Goal: Task Accomplishment & Management: Manage account settings

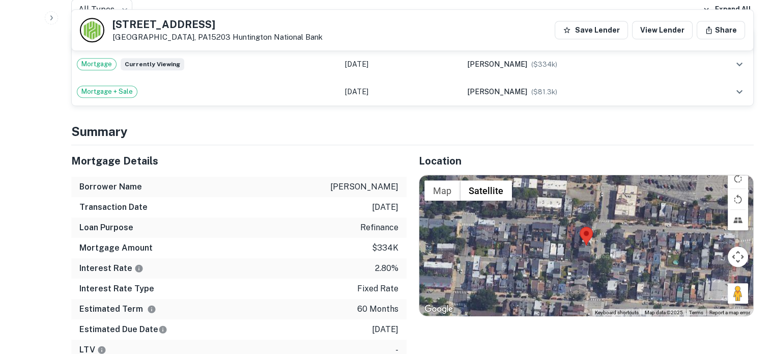
scroll to position [713, 0]
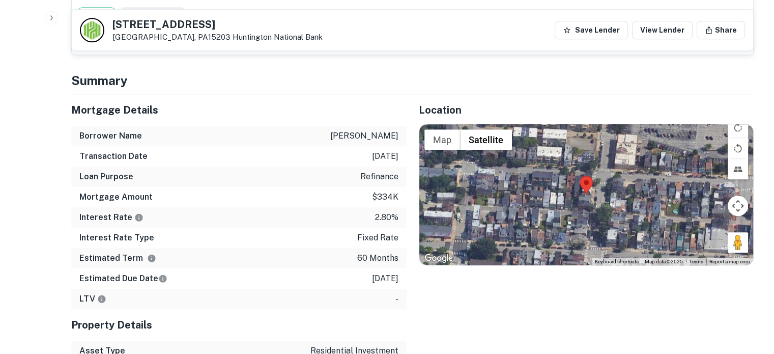
click at [592, 181] on div at bounding box center [586, 194] width 334 height 140
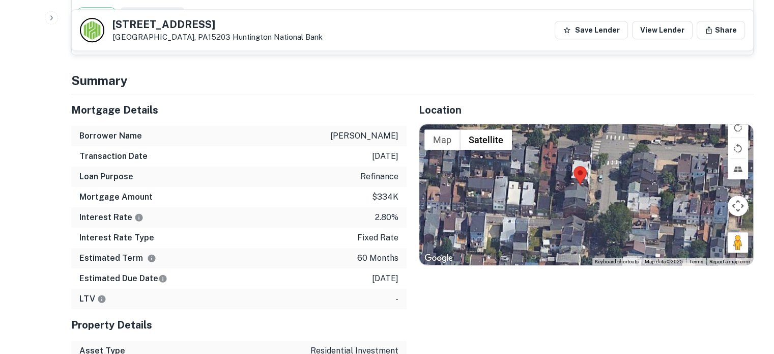
click at [578, 175] on div at bounding box center [586, 194] width 334 height 140
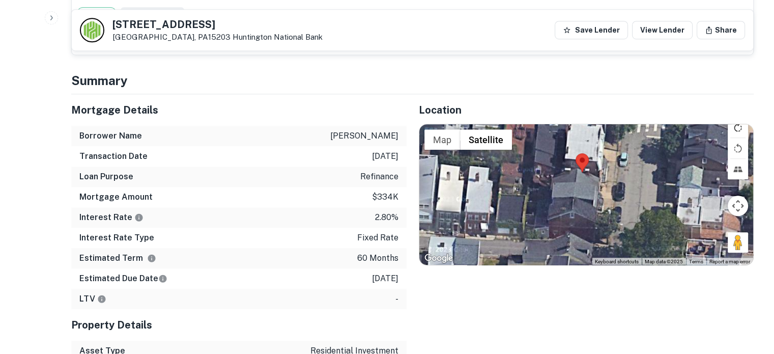
click at [734, 117] on button "Rotate map clockwise" at bounding box center [738, 127] width 20 height 20
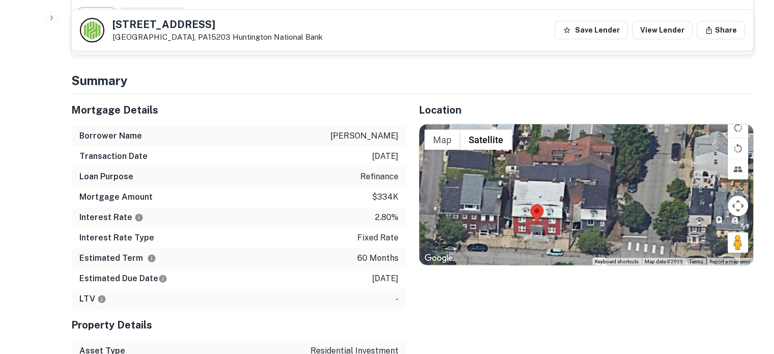
drag, startPoint x: 620, startPoint y: 204, endPoint x: 546, endPoint y: 227, distance: 78.5
click at [546, 227] on div at bounding box center [586, 194] width 334 height 140
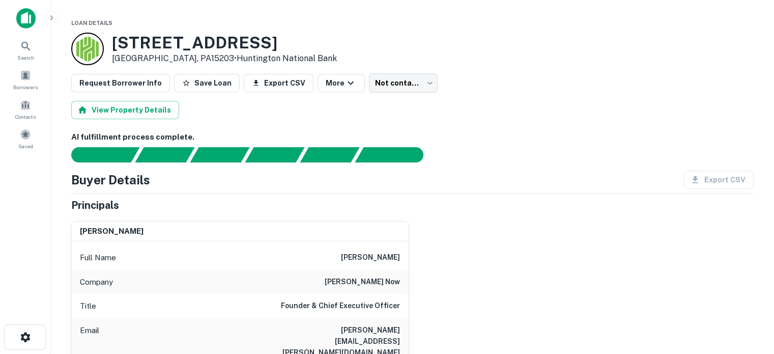
scroll to position [0, 0]
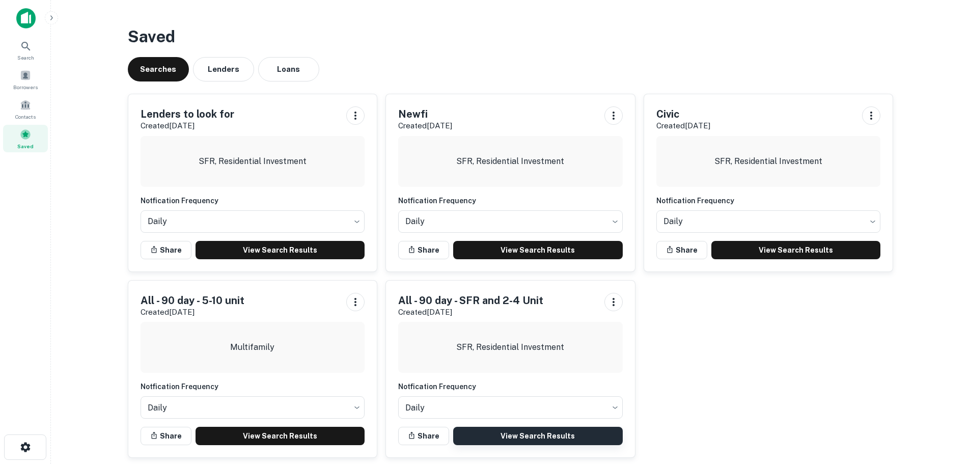
click at [558, 442] on link "View Search Results" at bounding box center [537, 435] width 169 height 18
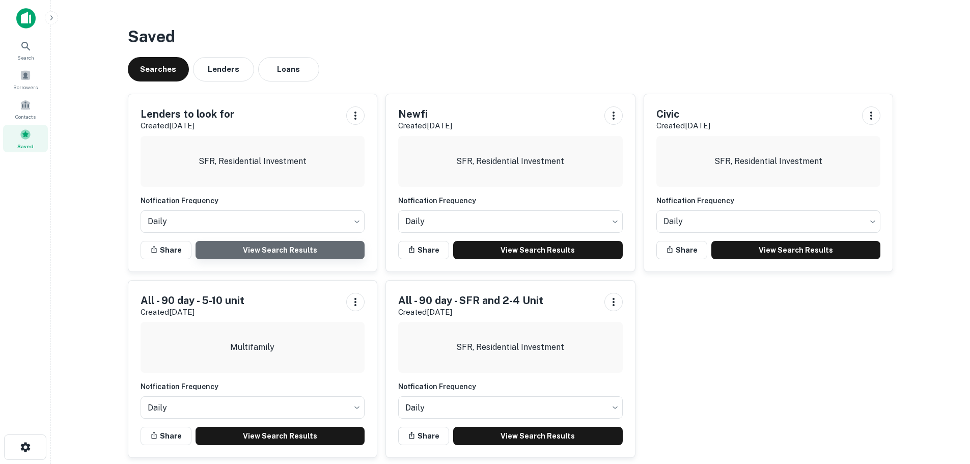
click at [258, 246] on link "View Search Results" at bounding box center [279, 250] width 169 height 18
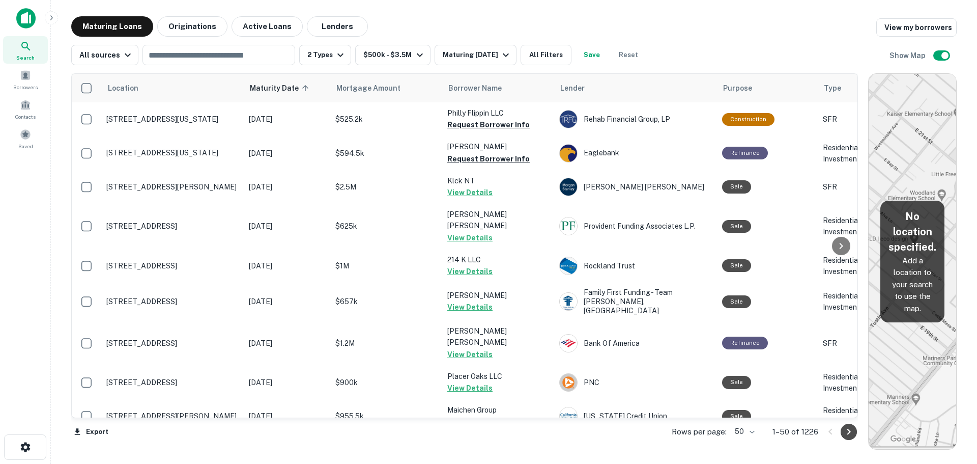
click at [849, 432] on icon "Go to next page" at bounding box center [849, 432] width 4 height 6
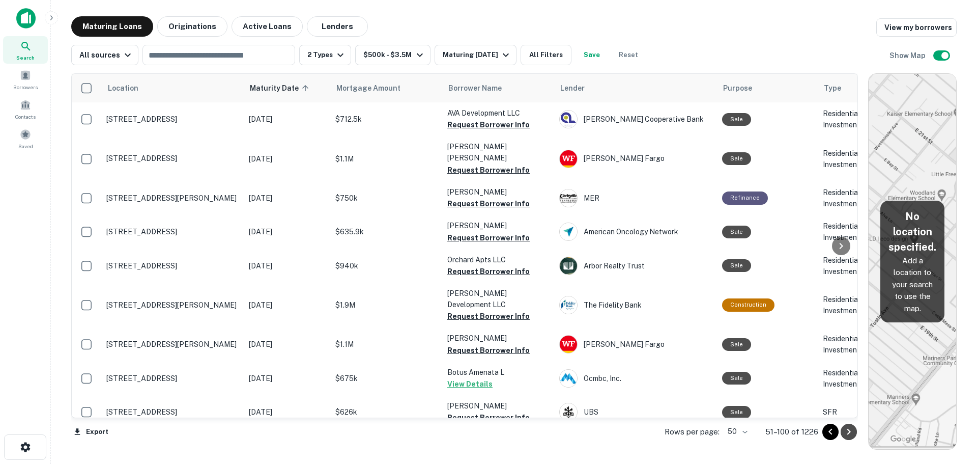
click at [849, 432] on icon "Go to next page" at bounding box center [849, 432] width 4 height 6
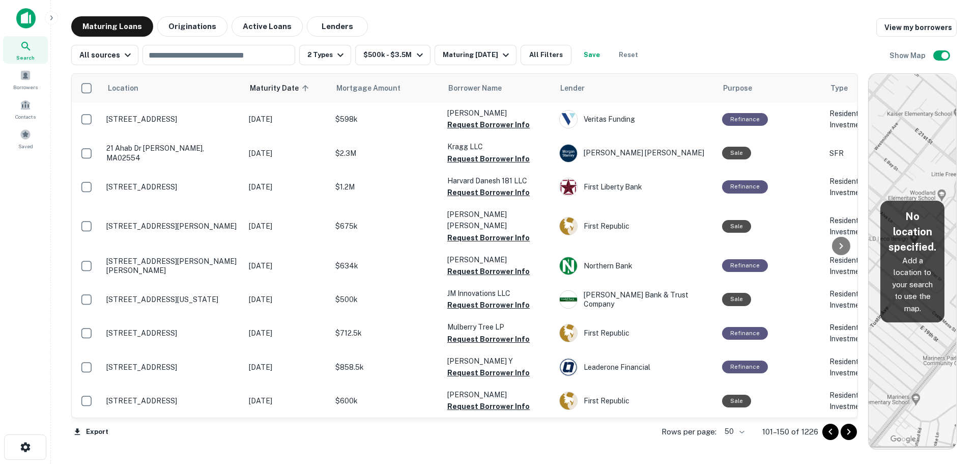
click at [849, 432] on icon "Go to next page" at bounding box center [849, 432] width 4 height 6
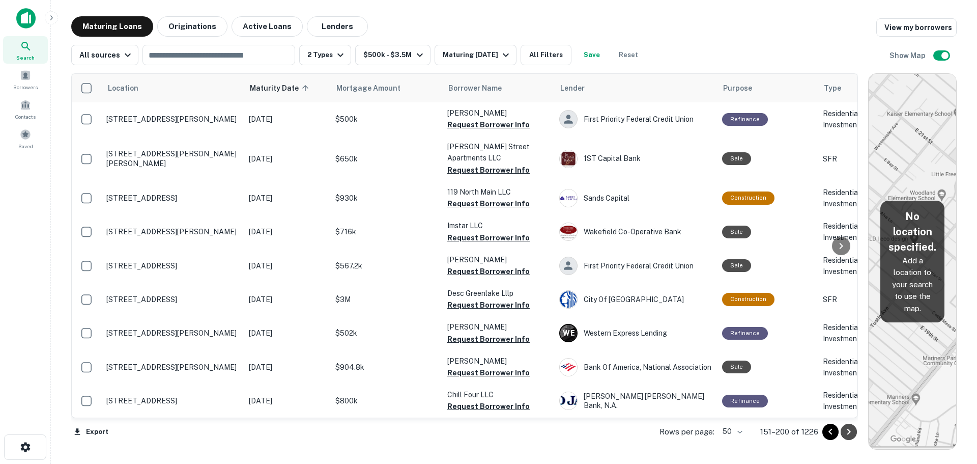
click at [849, 432] on icon "Go to next page" at bounding box center [849, 432] width 4 height 6
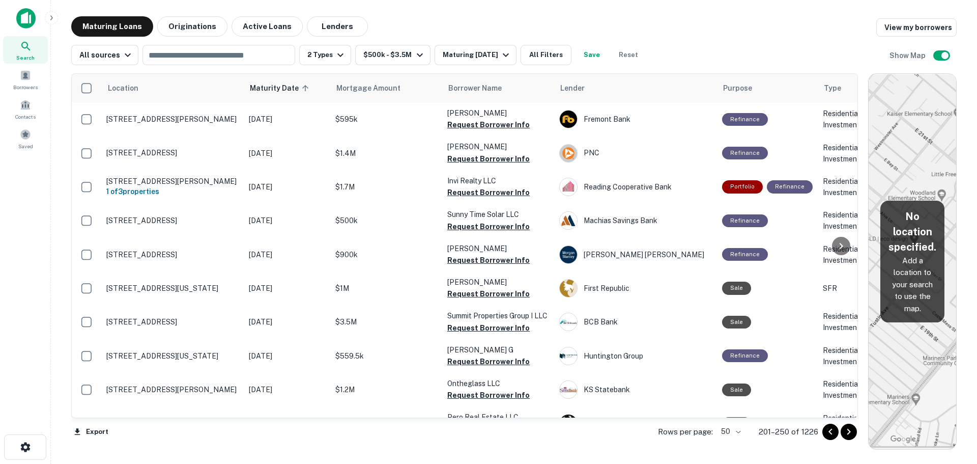
click at [849, 432] on icon "Go to next page" at bounding box center [849, 432] width 4 height 6
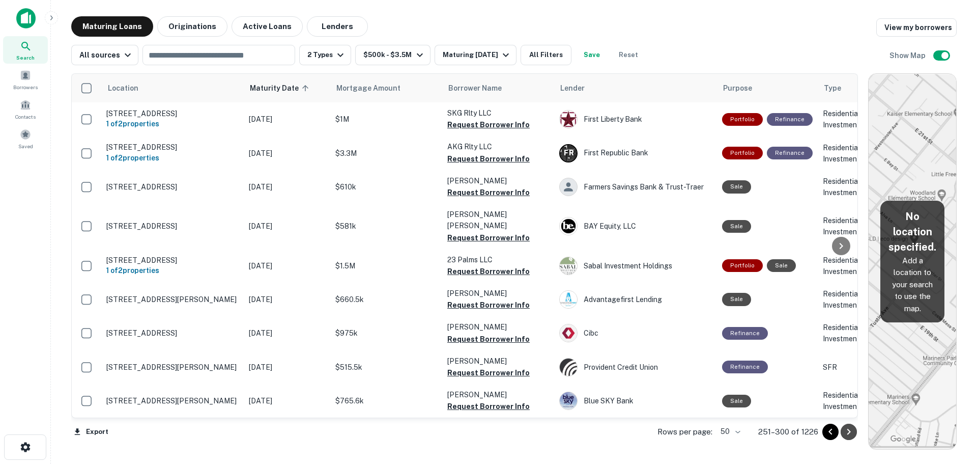
click at [845, 434] on icon "Go to next page" at bounding box center [849, 431] width 12 height 12
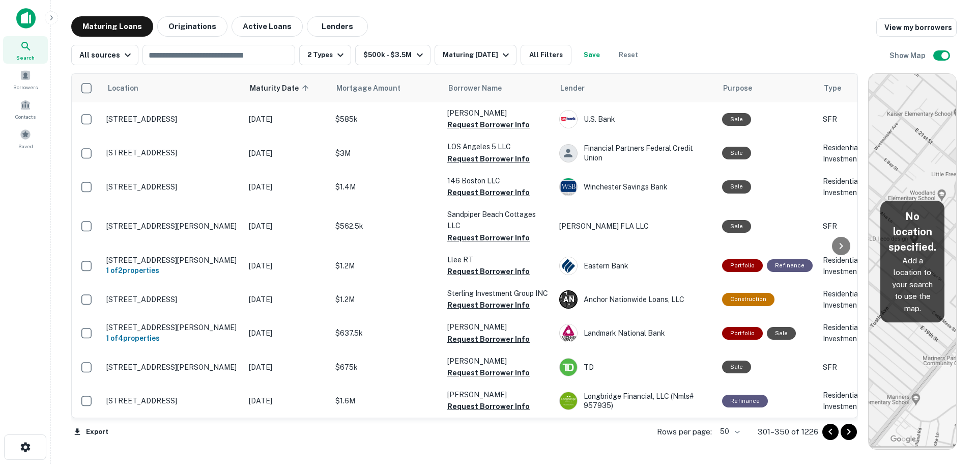
click at [845, 434] on icon "Go to next page" at bounding box center [849, 431] width 12 height 12
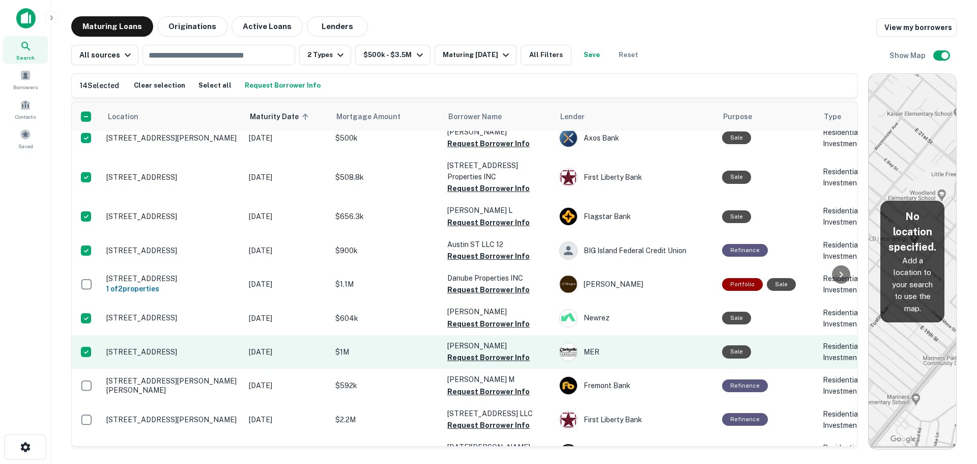
scroll to position [560, 0]
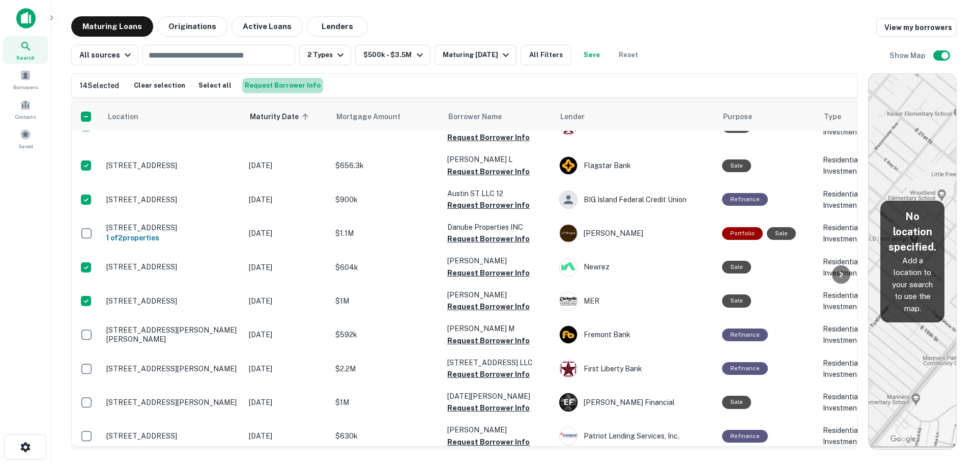
click at [288, 85] on button "Request Borrower Info" at bounding box center [282, 85] width 81 height 15
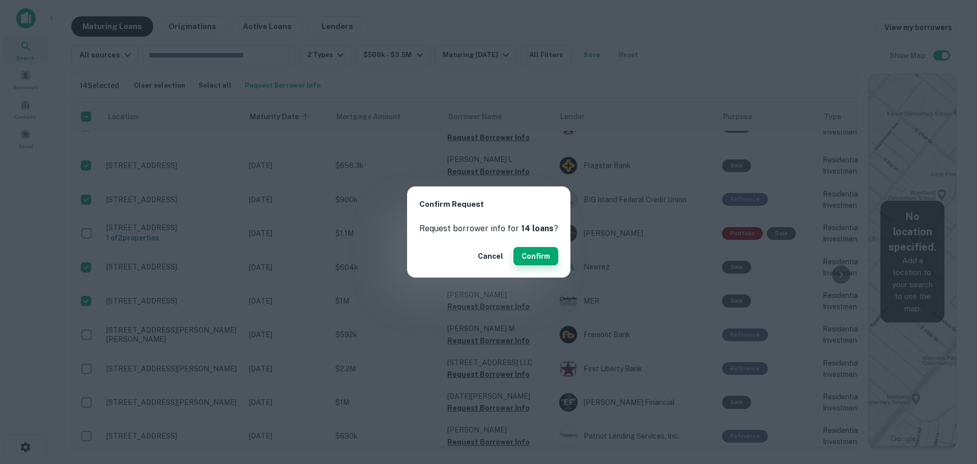
click at [532, 257] on button "Confirm" at bounding box center [536, 256] width 45 height 18
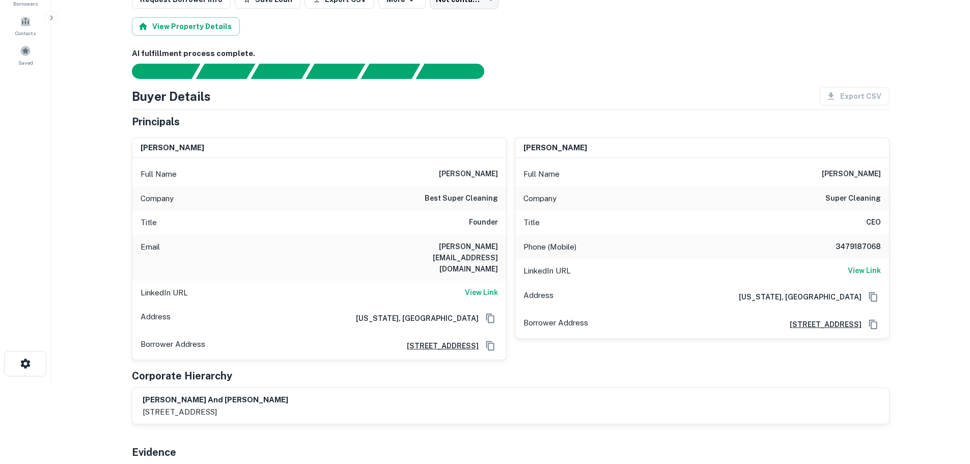
scroll to position [102, 0]
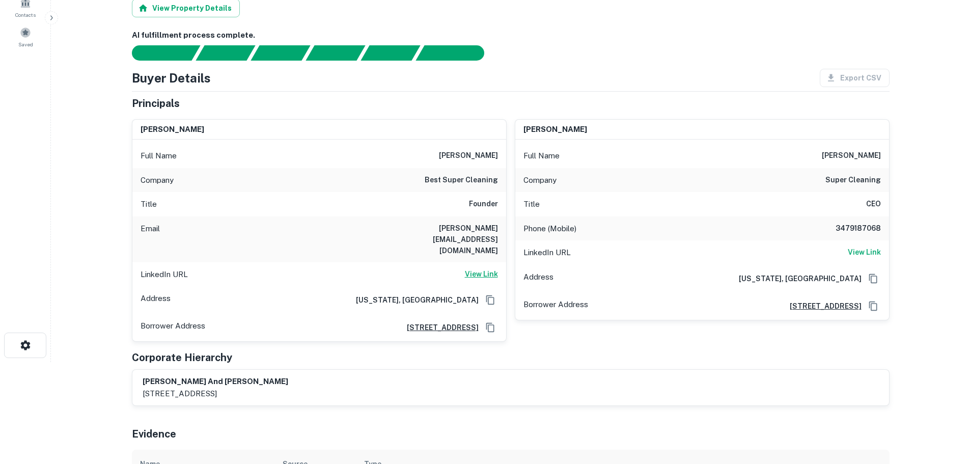
click at [488, 268] on h6 "View Link" at bounding box center [481, 273] width 33 height 11
click at [864, 252] on h6 "View Link" at bounding box center [863, 251] width 33 height 11
click at [481, 268] on h6 "View Link" at bounding box center [481, 273] width 33 height 11
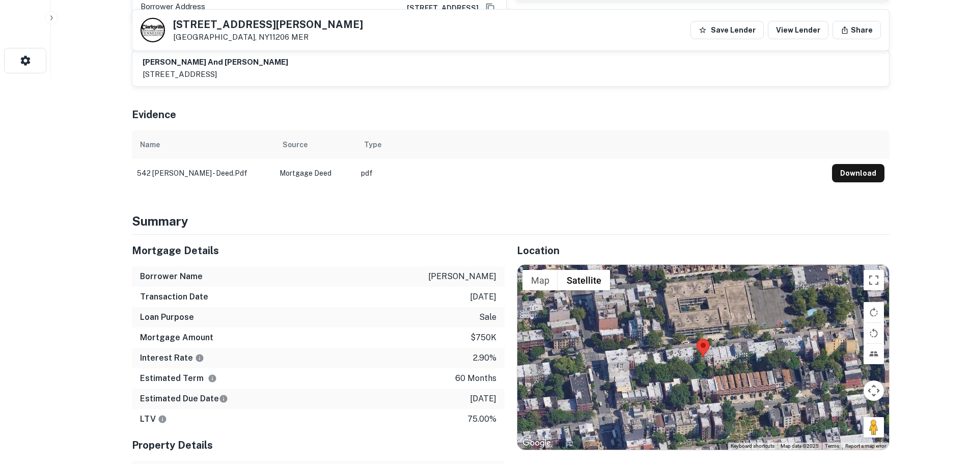
scroll to position [458, 0]
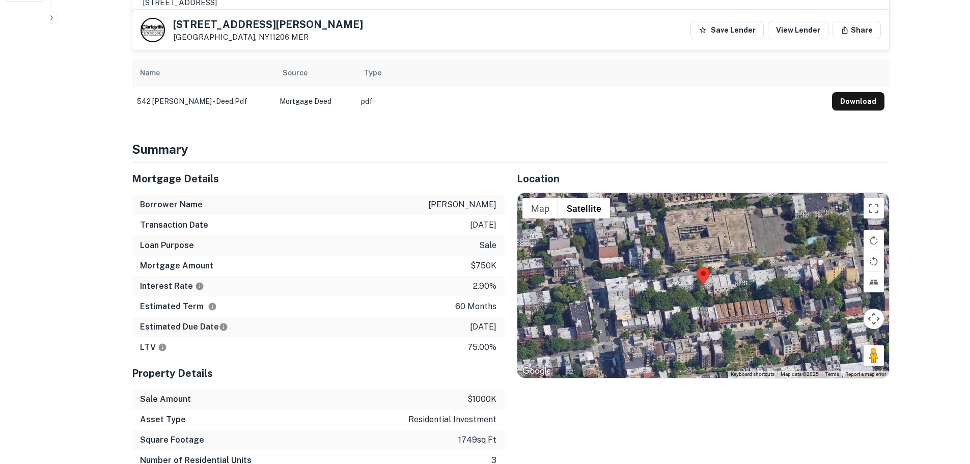
click at [707, 270] on div at bounding box center [703, 285] width 372 height 184
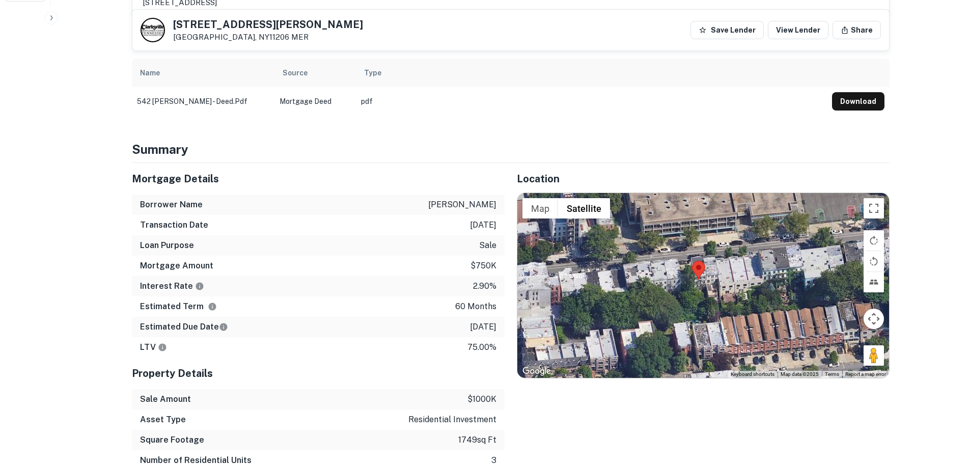
click at [703, 265] on div at bounding box center [703, 285] width 372 height 184
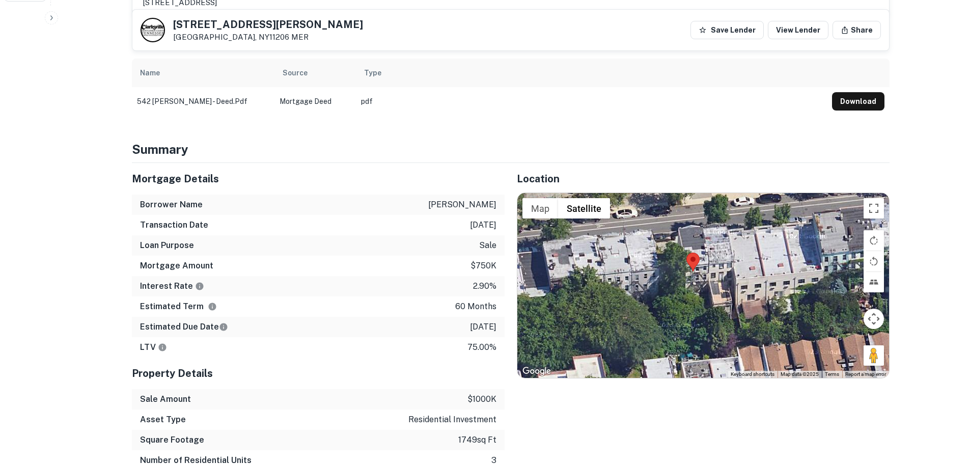
click at [703, 265] on div at bounding box center [703, 285] width 372 height 184
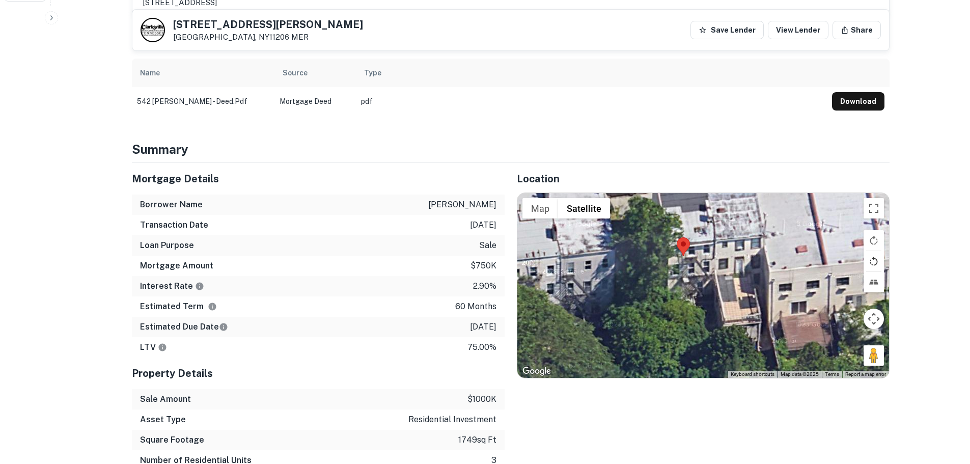
click at [877, 251] on button "Rotate map counterclockwise" at bounding box center [873, 261] width 20 height 20
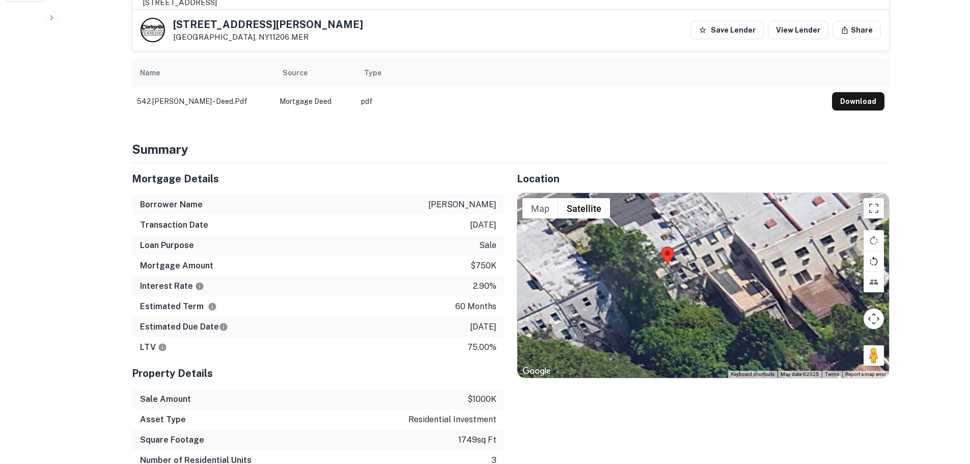
click at [877, 251] on button "Rotate map counterclockwise" at bounding box center [873, 261] width 20 height 20
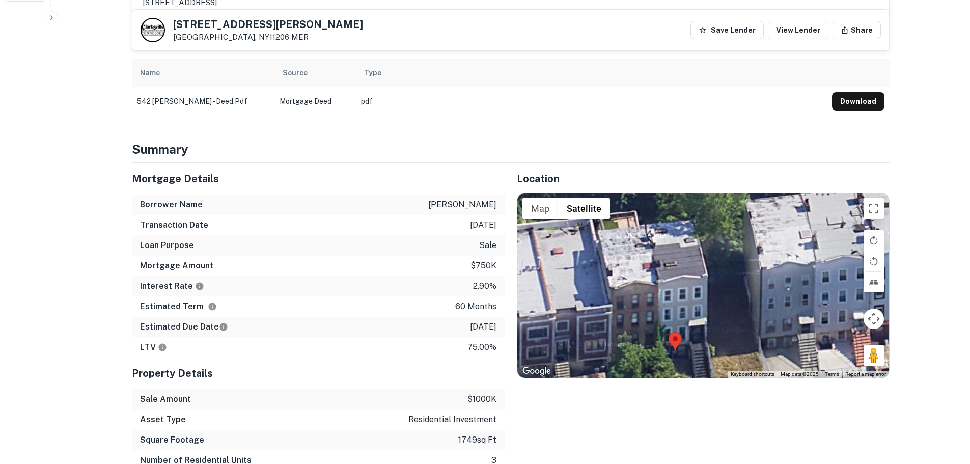
drag, startPoint x: 782, startPoint y: 263, endPoint x: 732, endPoint y: 300, distance: 62.2
click at [732, 300] on div at bounding box center [703, 285] width 372 height 184
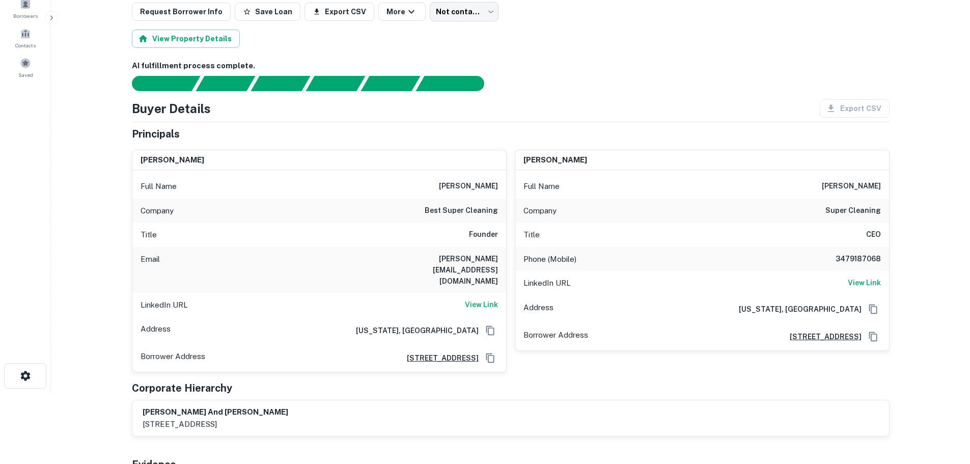
scroll to position [51, 0]
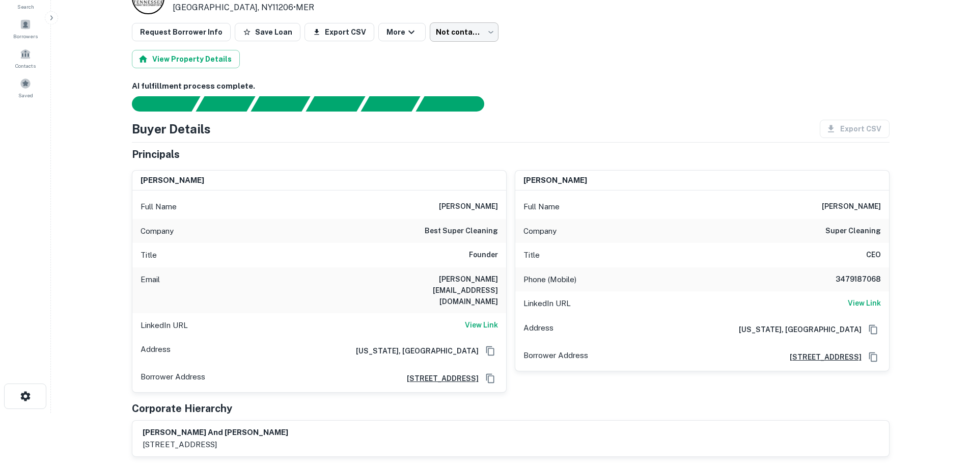
click at [475, 29] on body "Search Borrowers Contacts Saved Loan Details 542 Willoughby Ave Brooklyn, NY112…" at bounding box center [485, 181] width 970 height 464
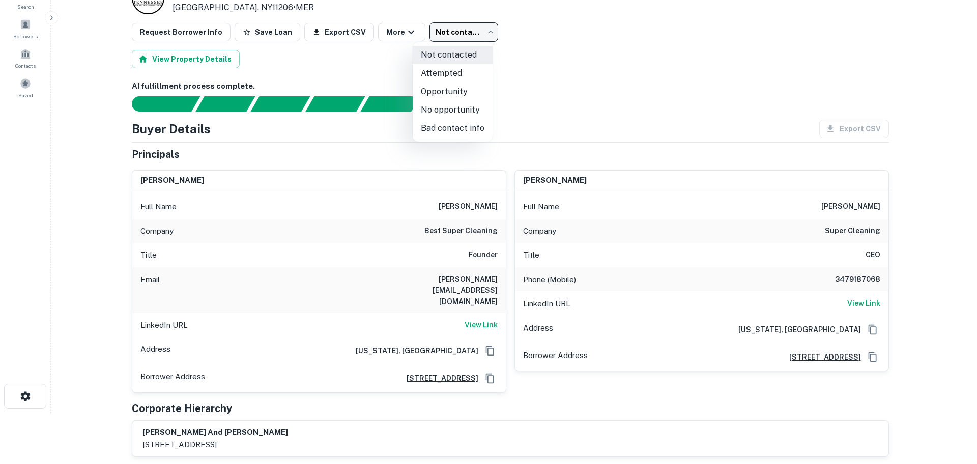
click at [463, 73] on li "Attempted" at bounding box center [453, 73] width 80 height 18
type input "*********"
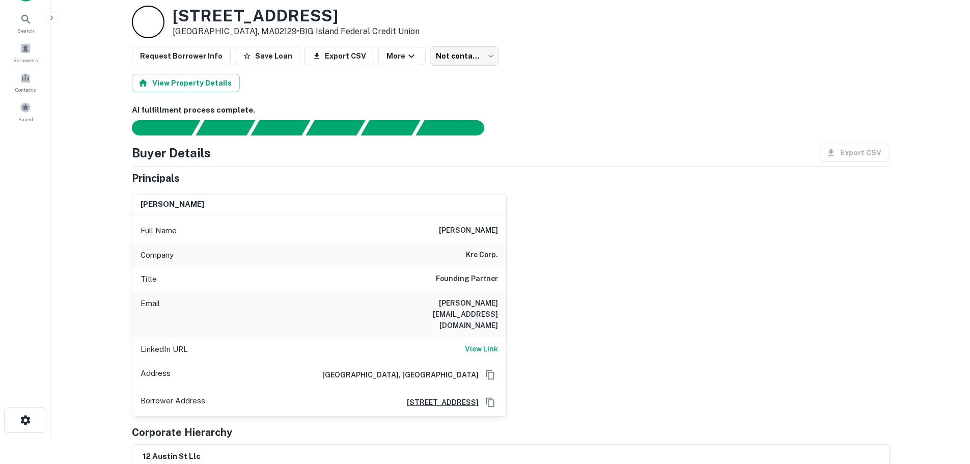
scroll to position [51, 0]
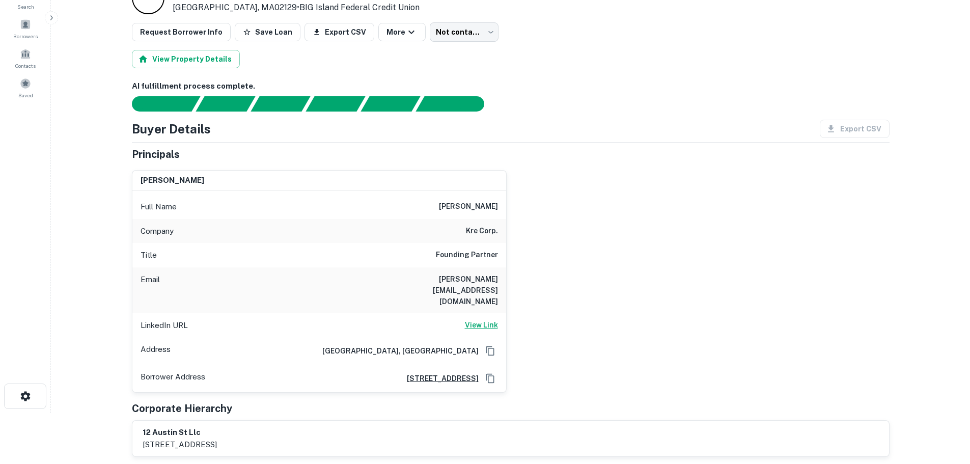
click at [478, 319] on h6 "View Link" at bounding box center [481, 324] width 33 height 11
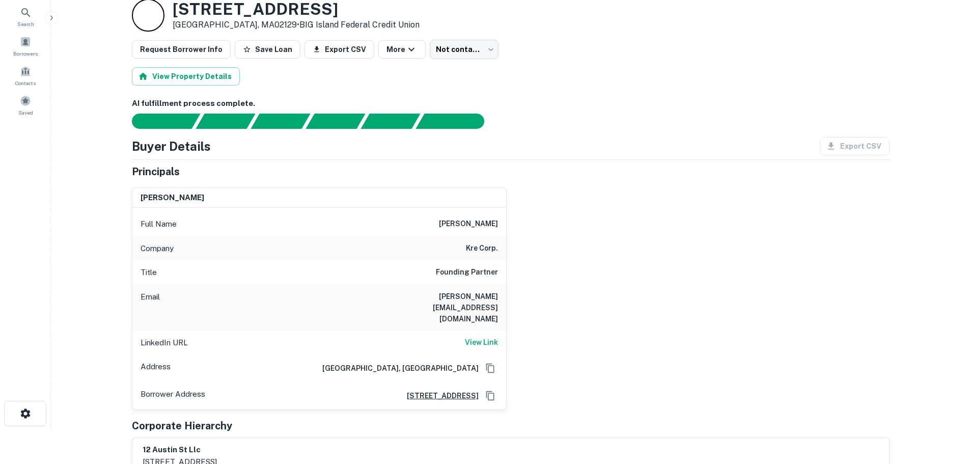
scroll to position [0, 0]
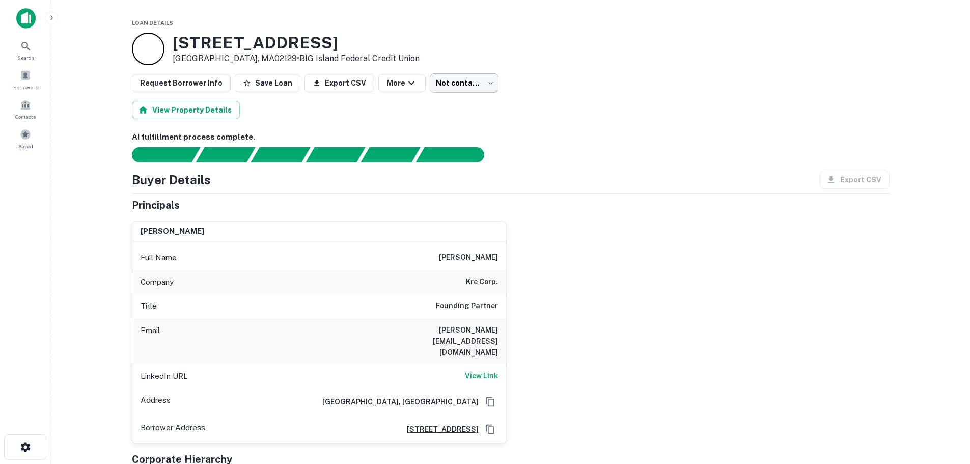
click at [472, 80] on body "Search Borrowers Contacts Saved Loan Details 12 Austin St Charlestown, MA02129 …" at bounding box center [485, 232] width 970 height 464
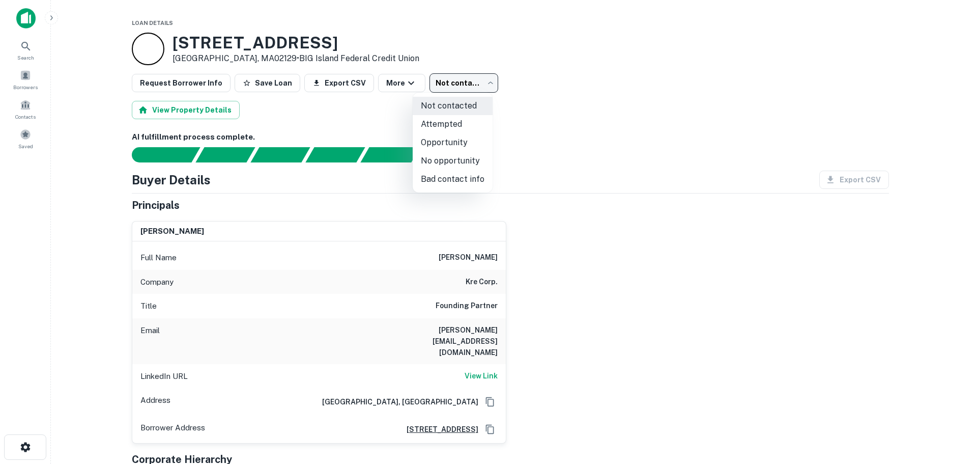
click at [451, 127] on li "Attempted" at bounding box center [453, 124] width 80 height 18
type input "*********"
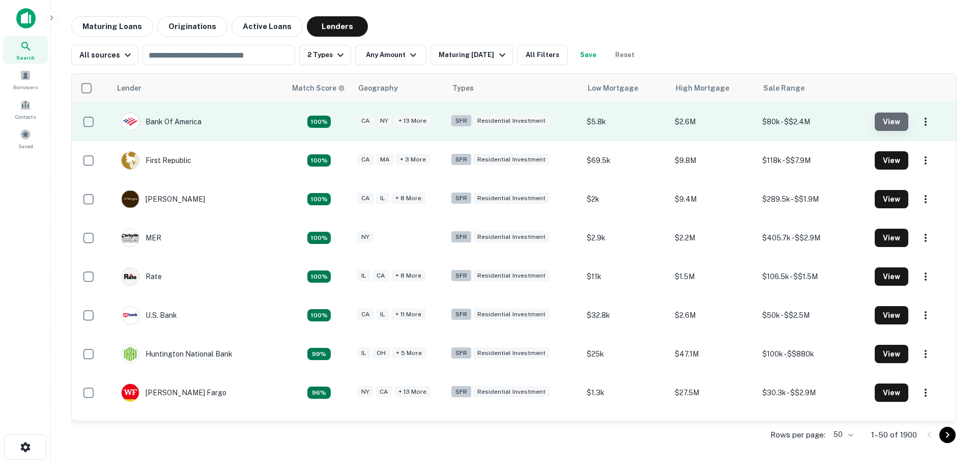
click at [892, 122] on button "View" at bounding box center [892, 121] width 34 height 18
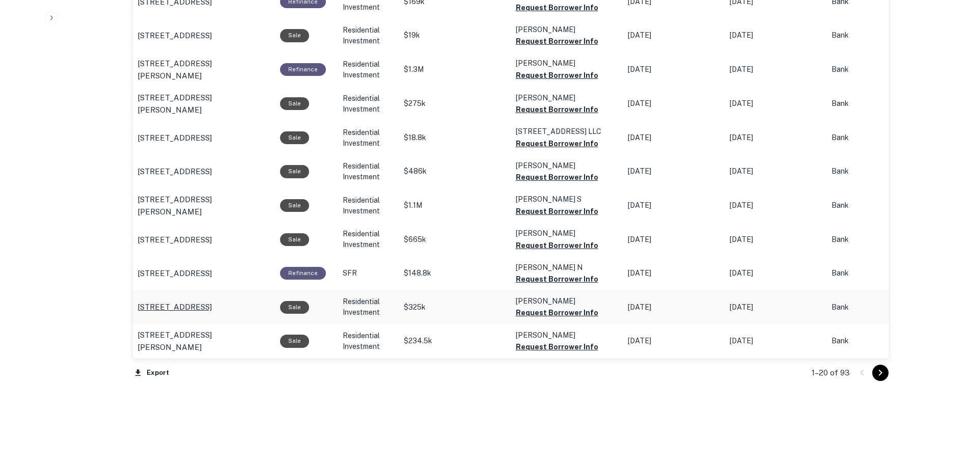
scroll to position [986, 0]
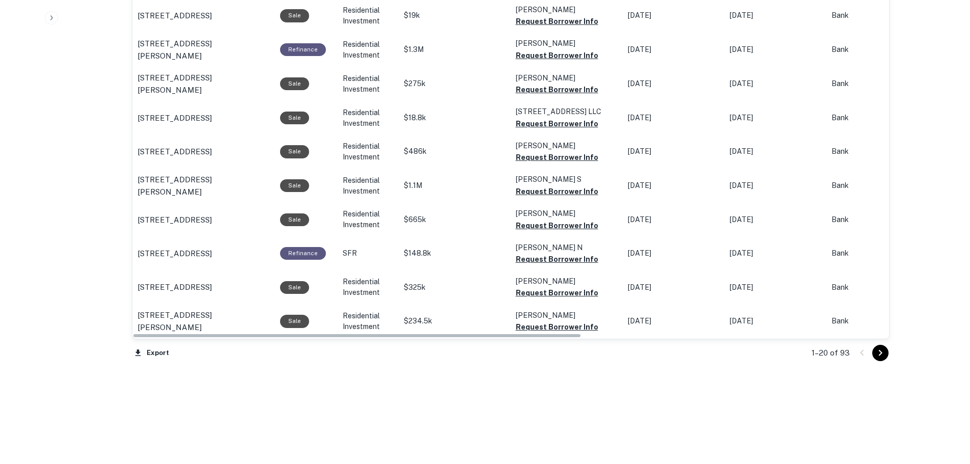
click at [874, 353] on icon "Go to next page" at bounding box center [880, 353] width 12 height 12
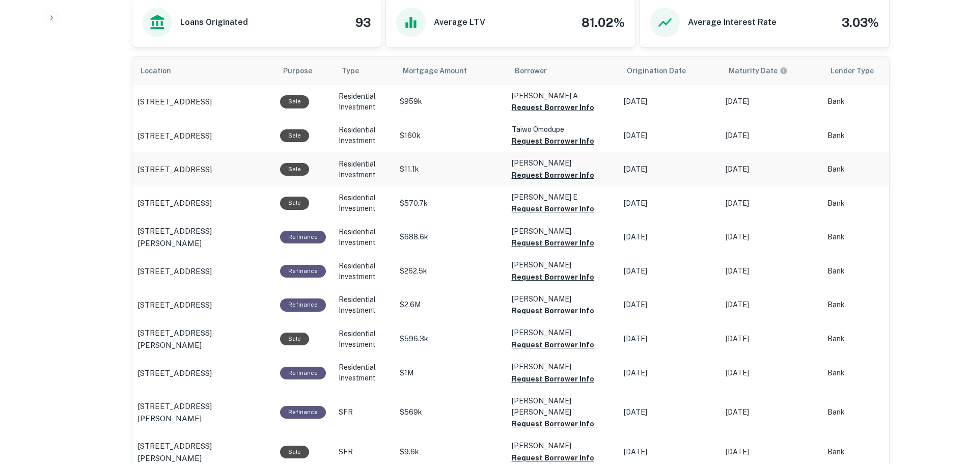
scroll to position [579, 0]
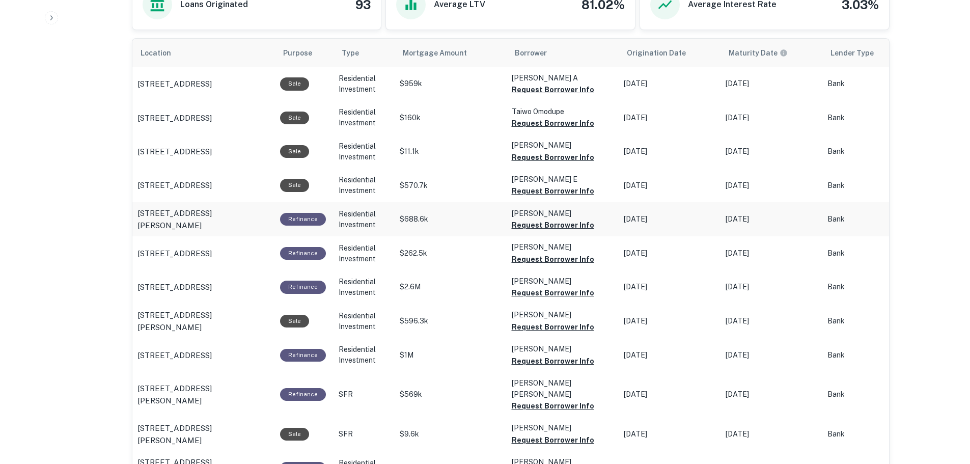
drag, startPoint x: 206, startPoint y: 218, endPoint x: 217, endPoint y: 202, distance: 19.6
click at [217, 202] on td "1765 Sutter St San Diego, CA92103" at bounding box center [203, 219] width 143 height 34
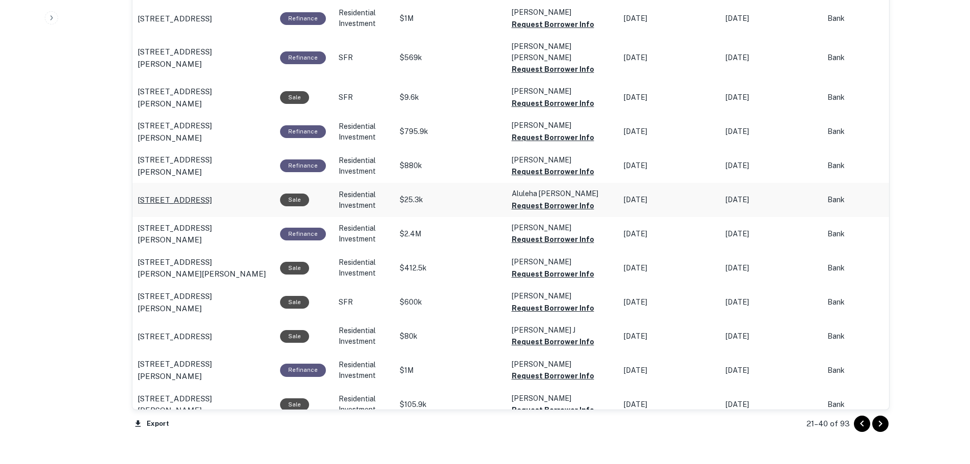
scroll to position [935, 0]
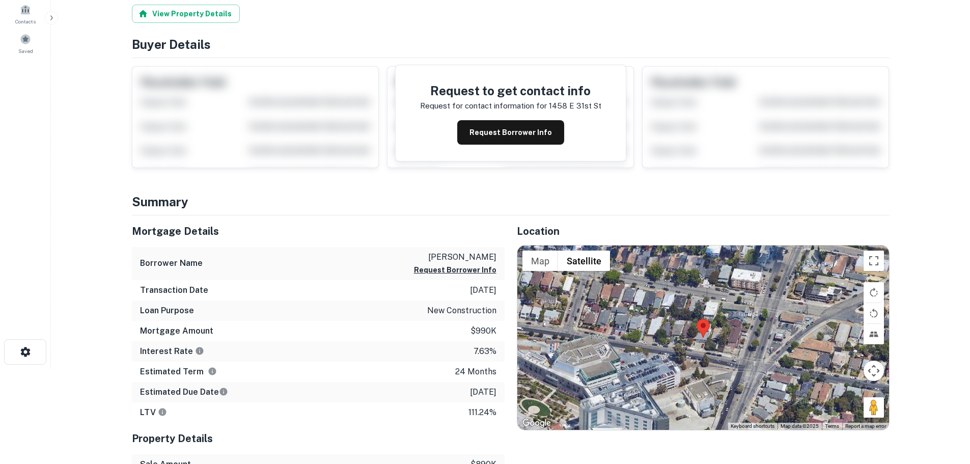
scroll to position [204, 0]
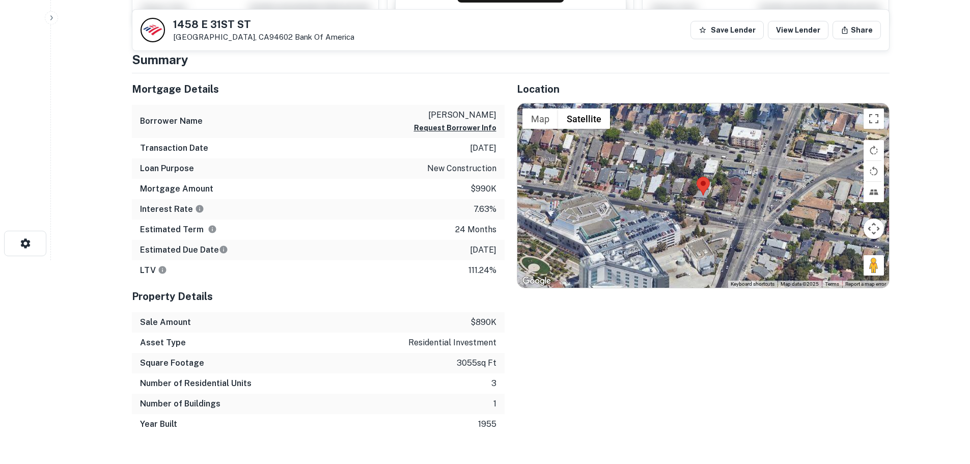
click at [701, 208] on div at bounding box center [703, 195] width 372 height 184
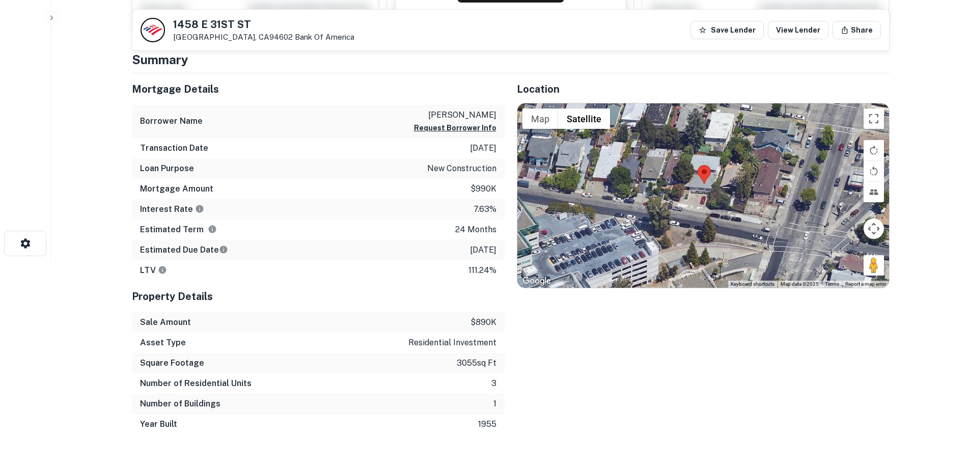
click at [701, 206] on div at bounding box center [703, 195] width 372 height 184
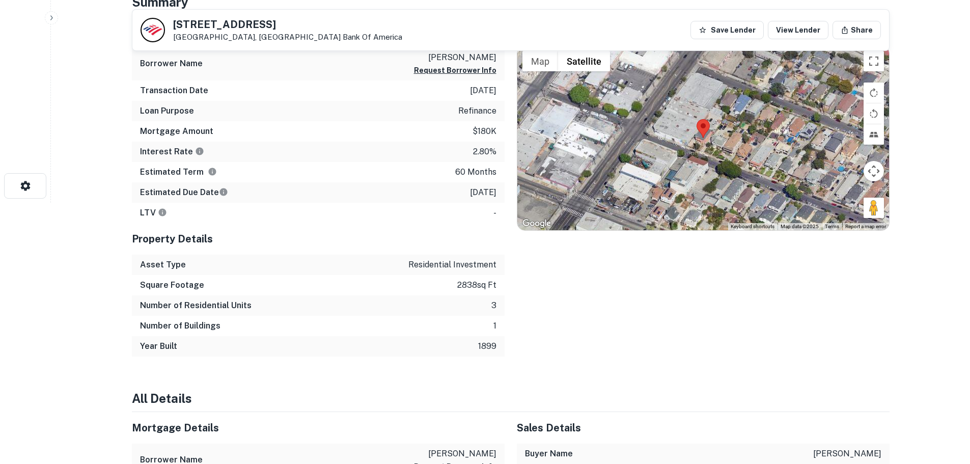
scroll to position [204, 0]
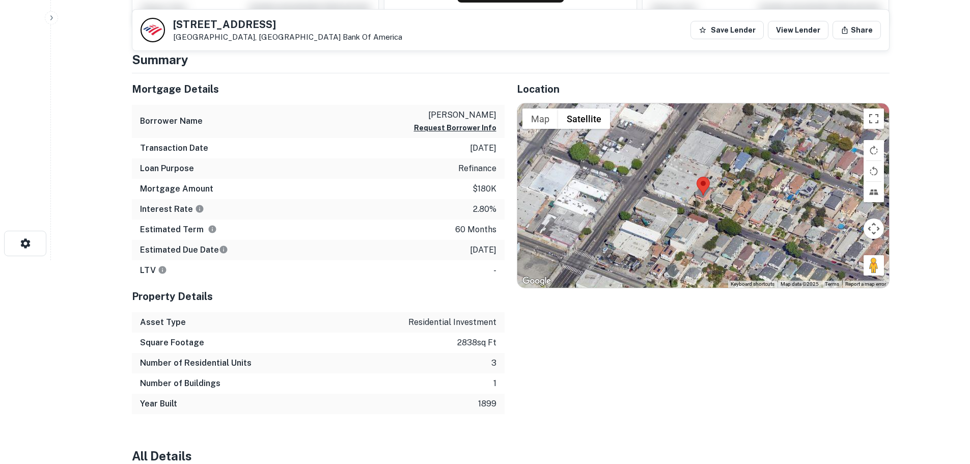
click at [705, 207] on div at bounding box center [703, 195] width 372 height 184
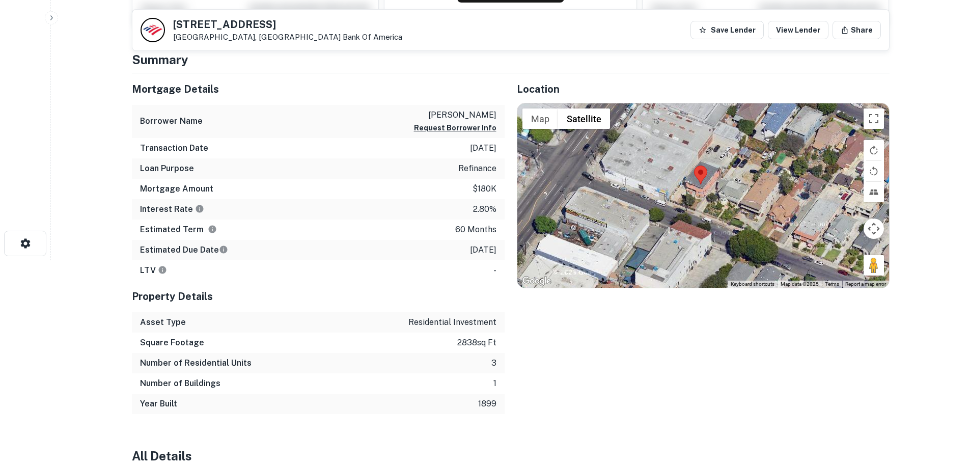
click at [696, 191] on div at bounding box center [703, 195] width 372 height 184
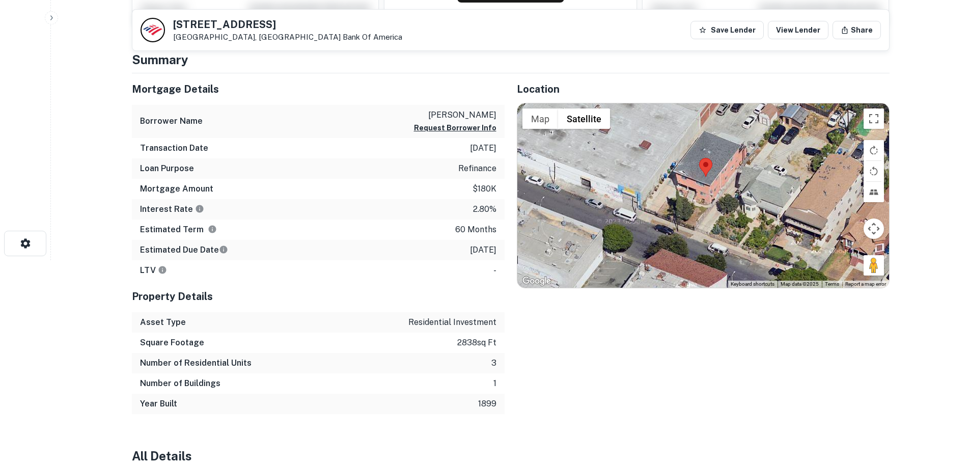
click at [716, 189] on div at bounding box center [703, 195] width 372 height 184
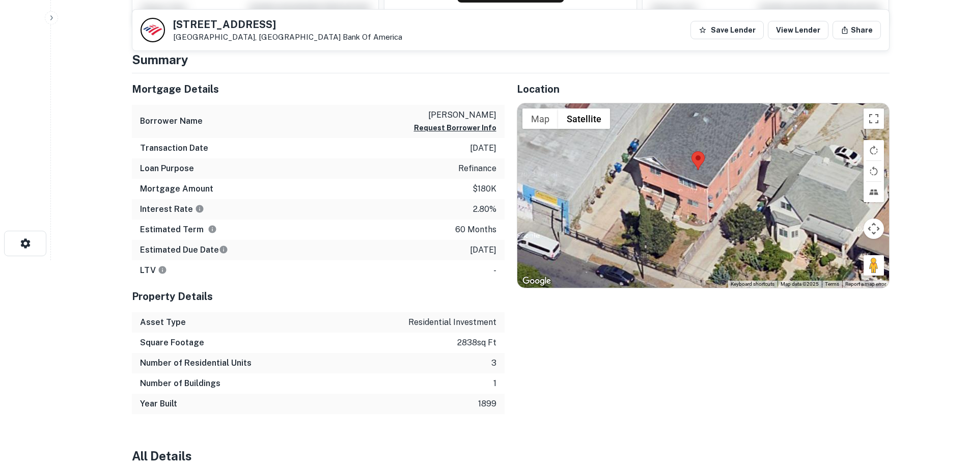
drag, startPoint x: 706, startPoint y: 204, endPoint x: 695, endPoint y: 206, distance: 11.5
click at [709, 210] on div at bounding box center [703, 195] width 372 height 184
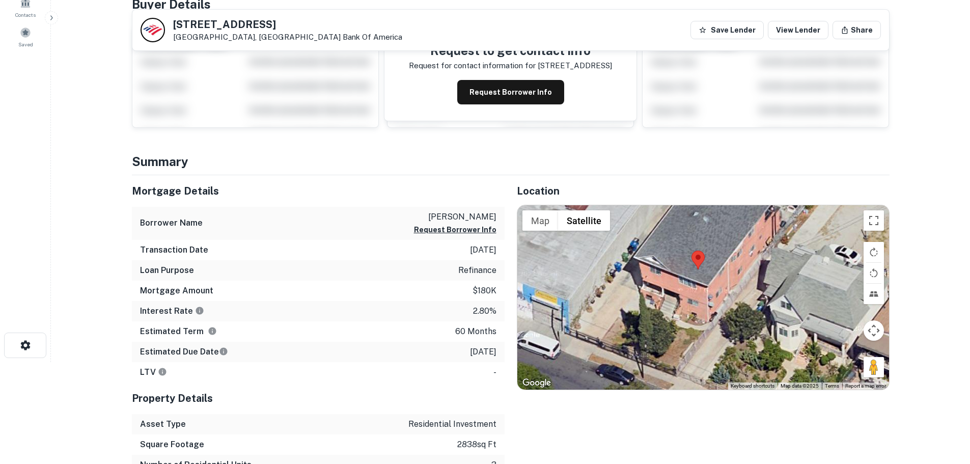
scroll to position [0, 0]
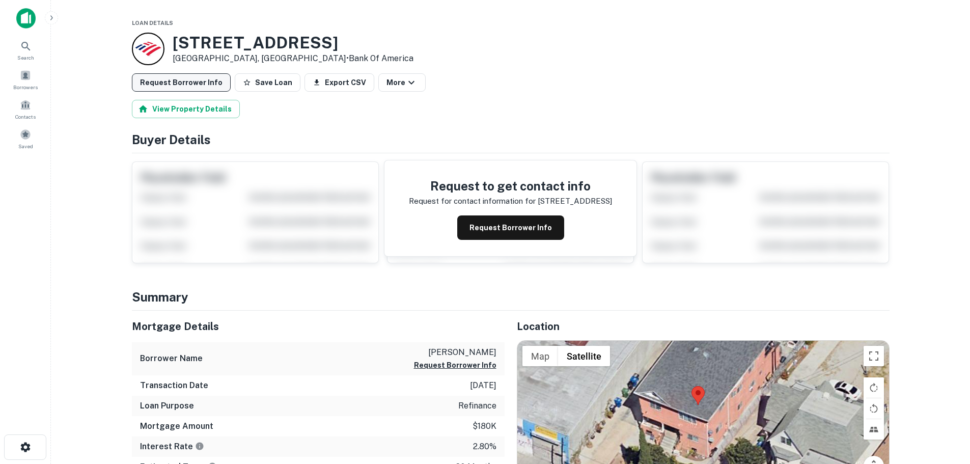
click at [176, 77] on button "Request Borrower Info" at bounding box center [181, 82] width 99 height 18
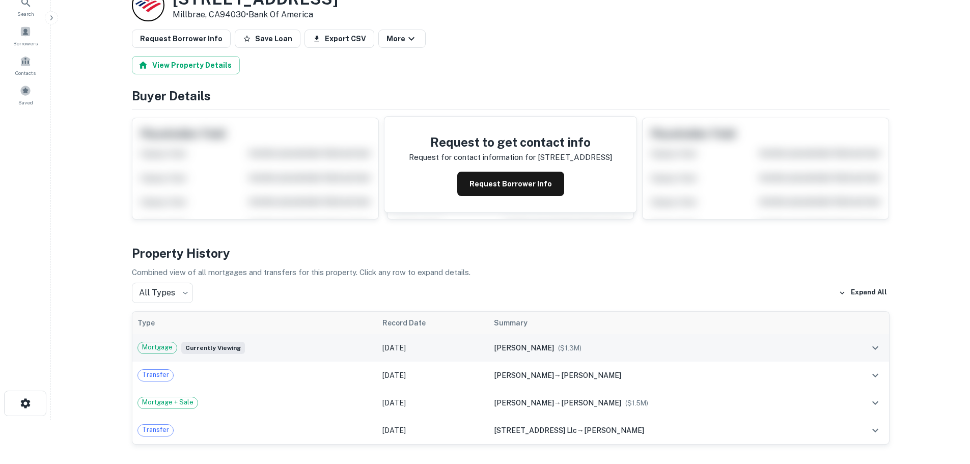
scroll to position [356, 0]
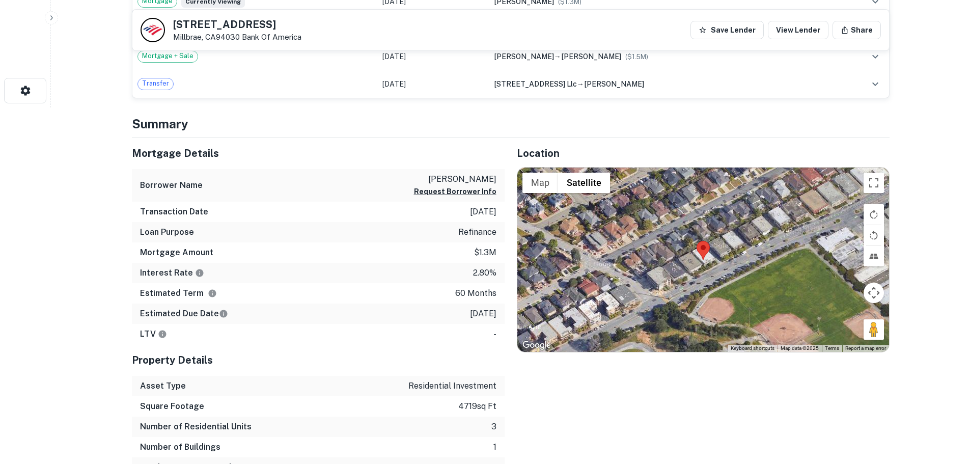
click at [718, 267] on div at bounding box center [703, 259] width 372 height 184
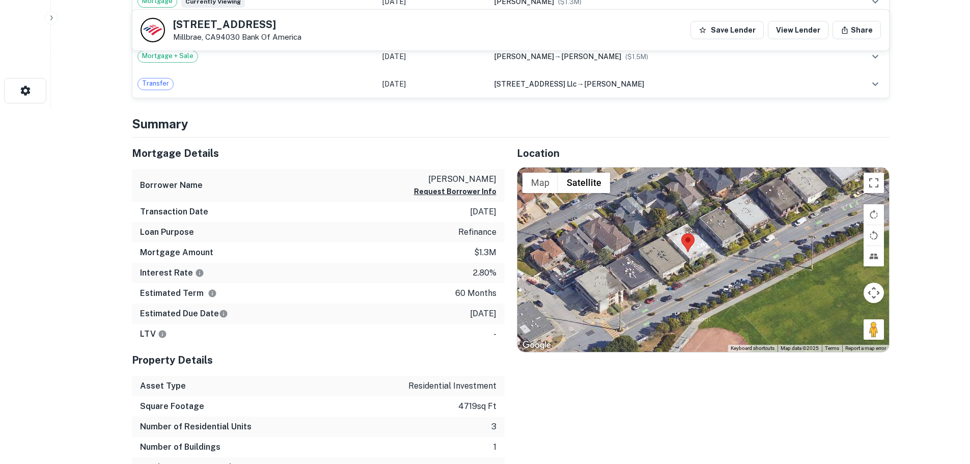
click at [704, 265] on div at bounding box center [703, 259] width 372 height 184
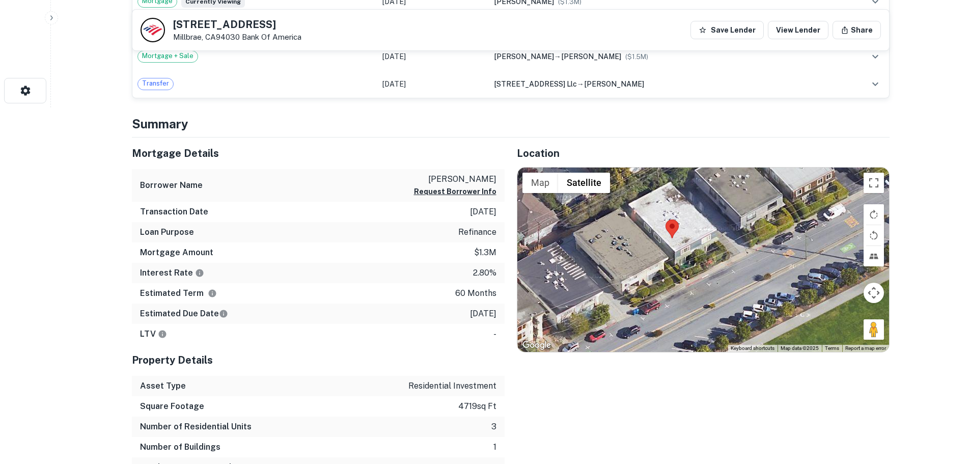
click at [670, 260] on div at bounding box center [703, 259] width 372 height 184
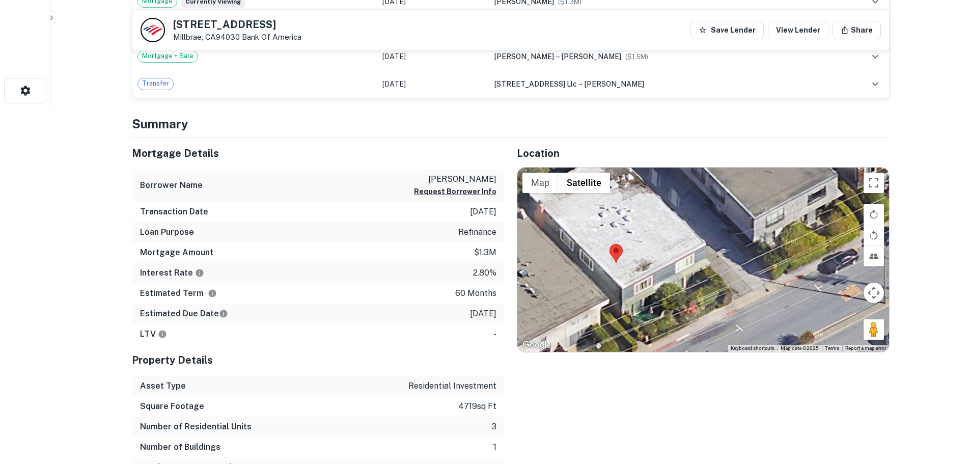
drag, startPoint x: 731, startPoint y: 276, endPoint x: 669, endPoint y: 321, distance: 76.4
click at [672, 323] on div at bounding box center [703, 259] width 372 height 184
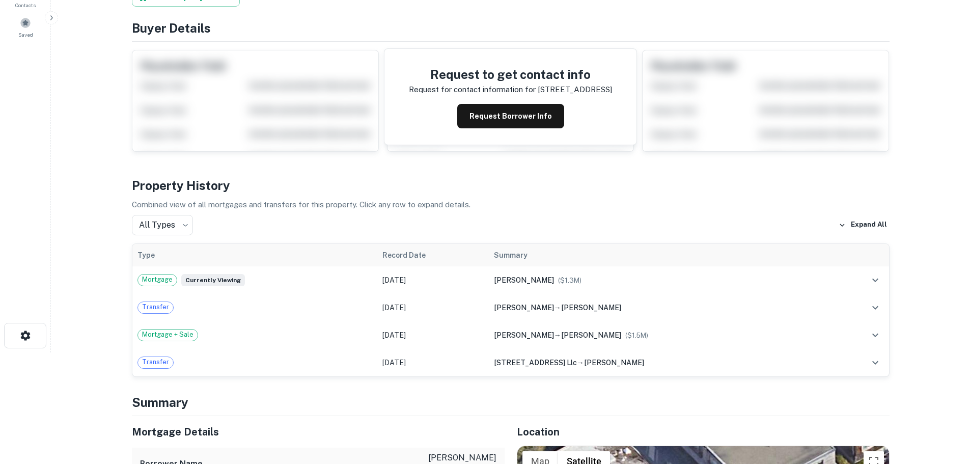
scroll to position [0, 0]
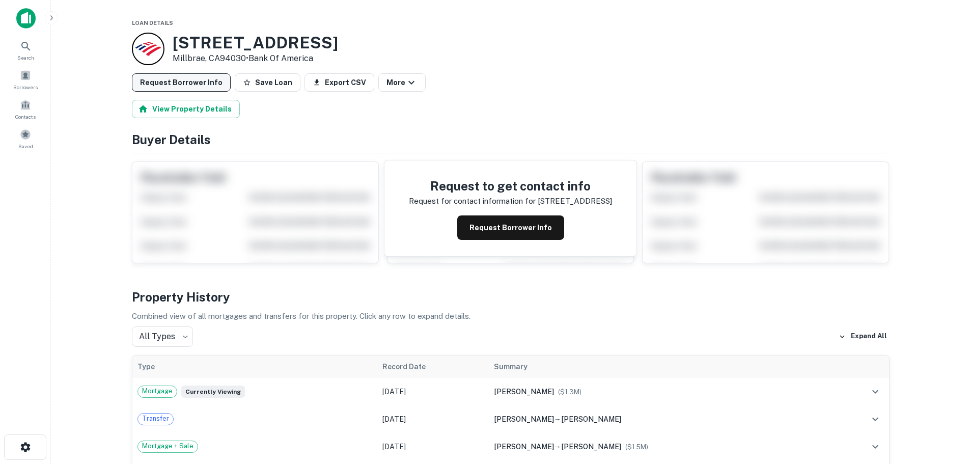
click at [207, 84] on button "Request Borrower Info" at bounding box center [181, 82] width 99 height 18
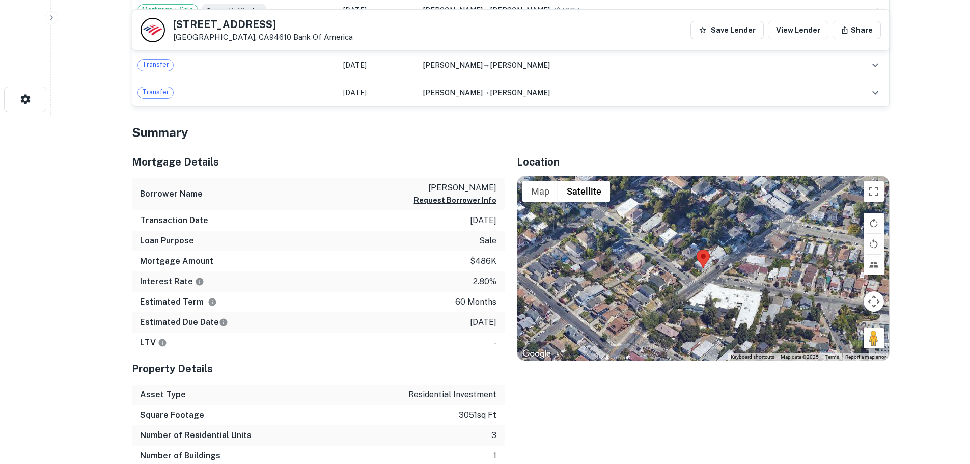
scroll to position [407, 0]
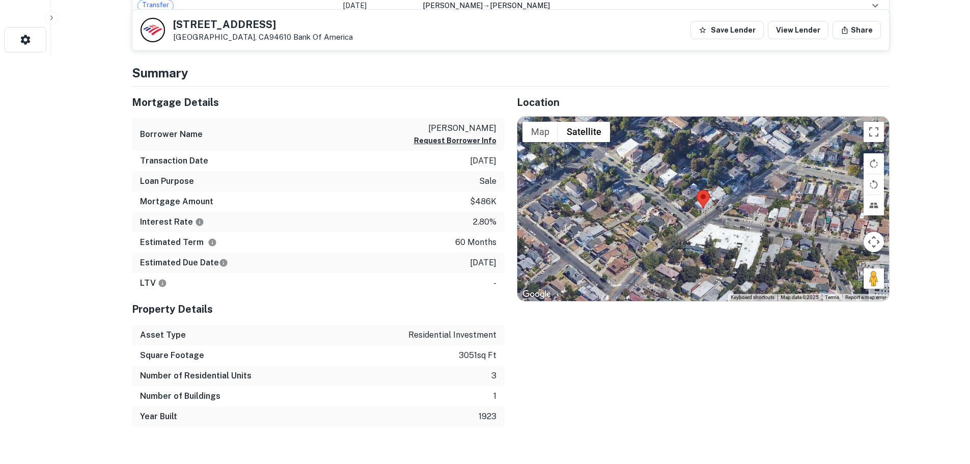
click at [699, 209] on div at bounding box center [703, 209] width 372 height 184
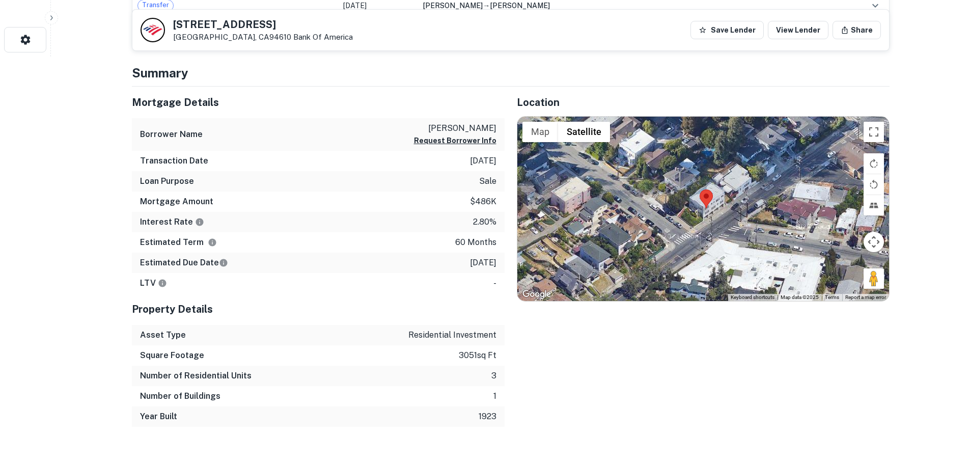
click at [699, 189] on area at bounding box center [699, 189] width 0 height 0
click at [709, 213] on div at bounding box center [703, 209] width 372 height 184
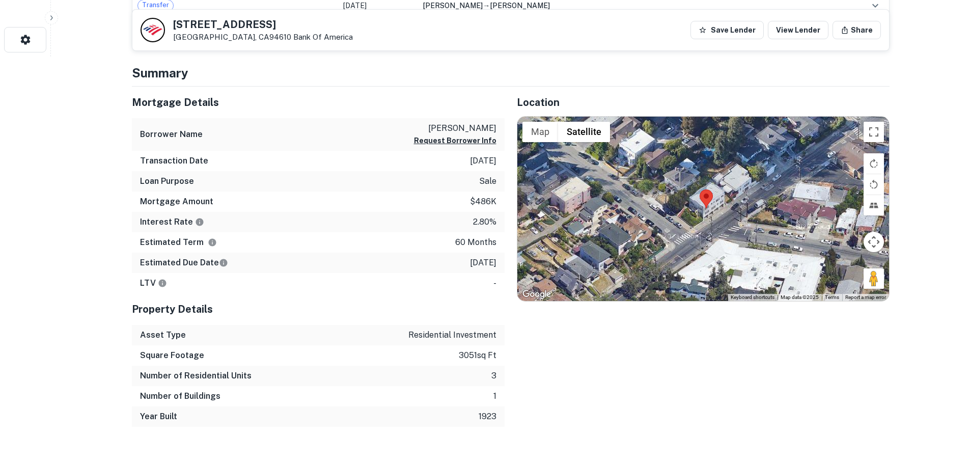
click at [709, 213] on div at bounding box center [703, 209] width 372 height 184
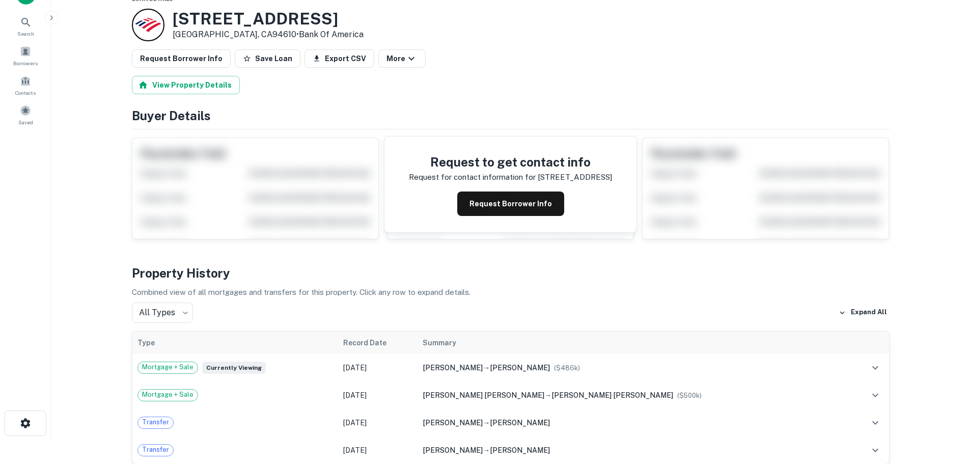
scroll to position [0, 0]
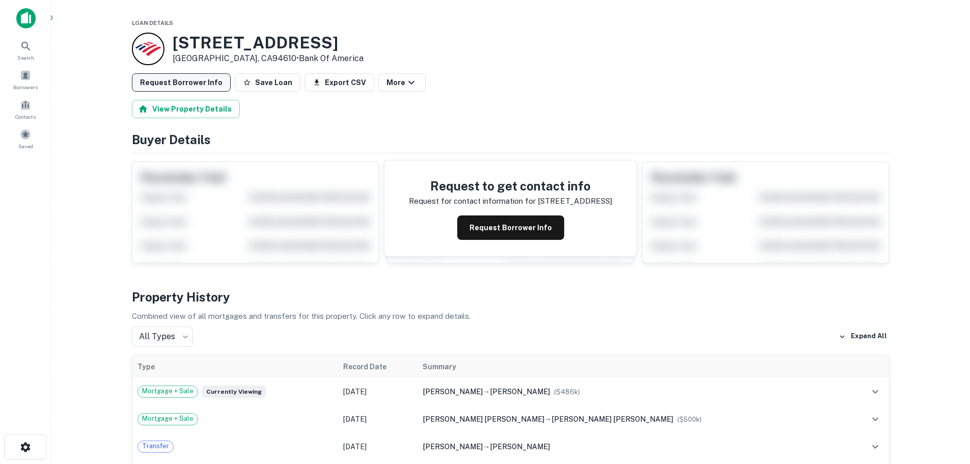
click at [205, 80] on button "Request Borrower Info" at bounding box center [181, 82] width 99 height 18
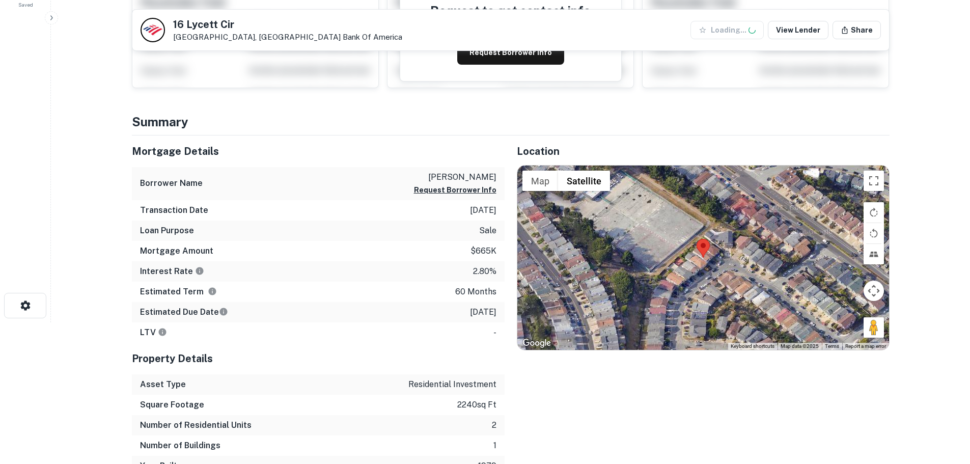
scroll to position [153, 0]
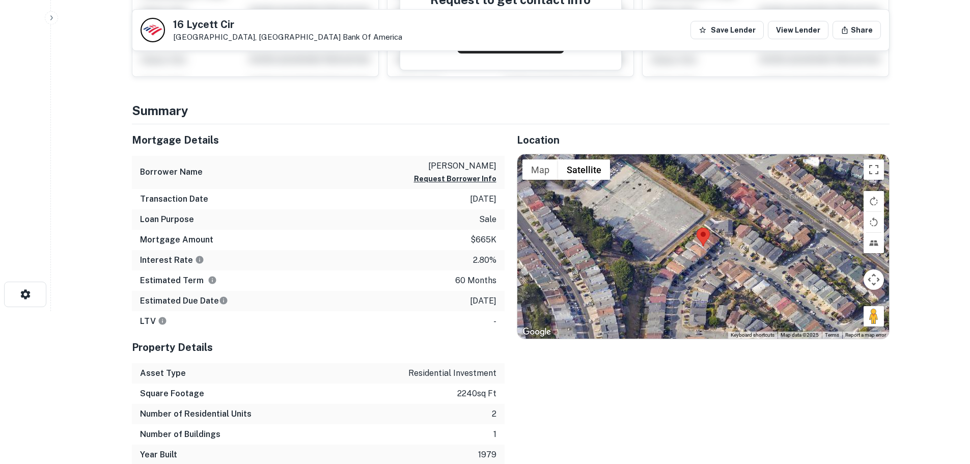
click at [707, 243] on img at bounding box center [702, 236] width 13 height 19
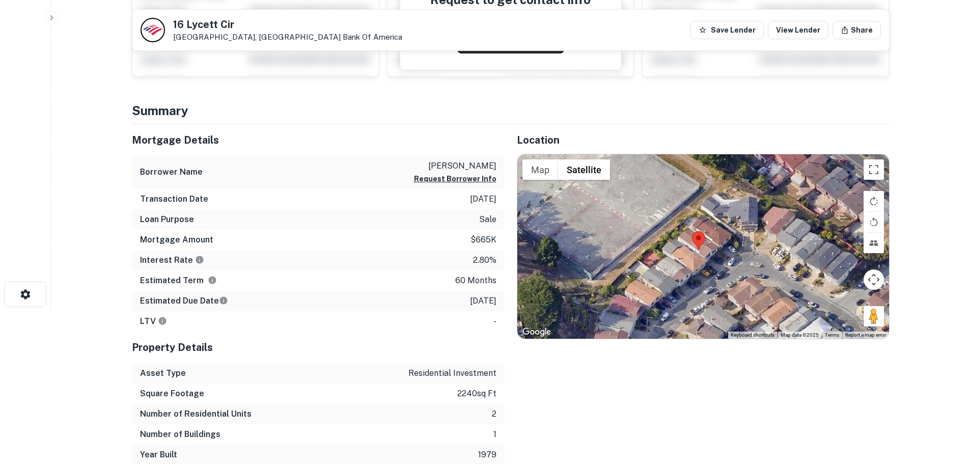
click at [708, 262] on div at bounding box center [703, 246] width 372 height 184
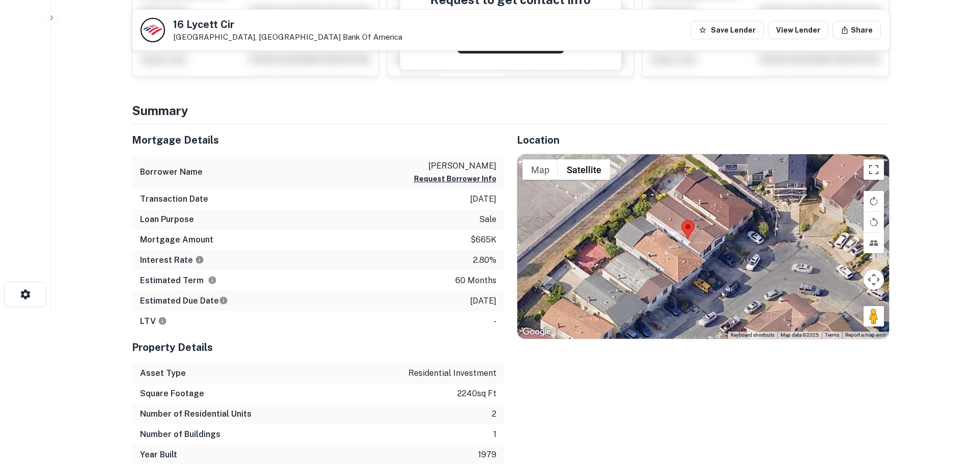
click at [699, 256] on div at bounding box center [703, 246] width 372 height 184
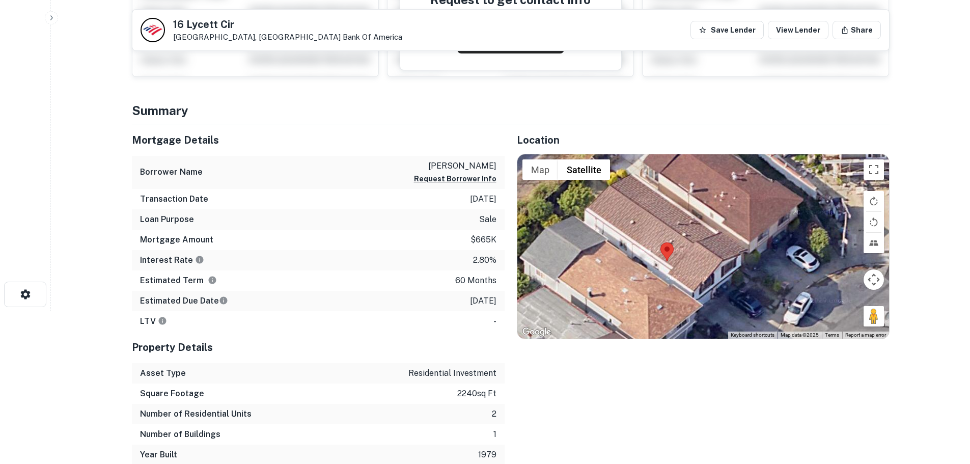
drag, startPoint x: 726, startPoint y: 260, endPoint x: 718, endPoint y: 301, distance: 42.0
click at [718, 301] on div at bounding box center [703, 246] width 372 height 184
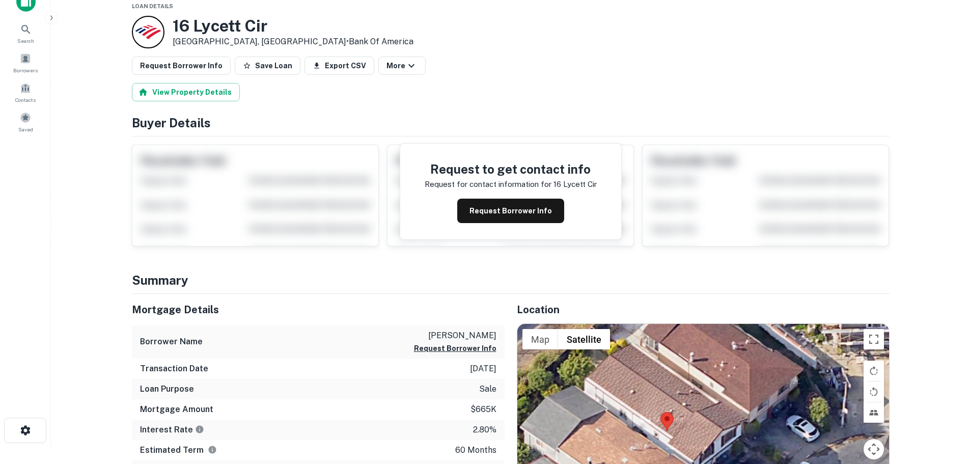
scroll to position [0, 0]
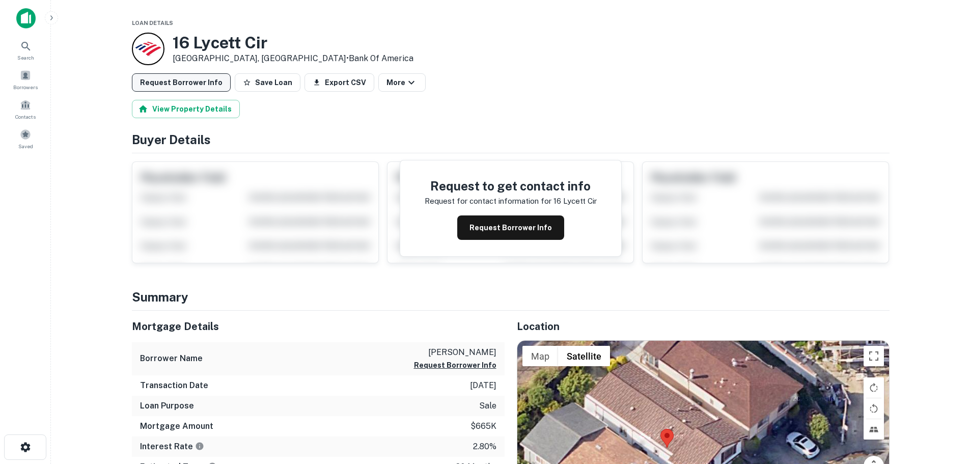
click at [204, 86] on button "Request Borrower Info" at bounding box center [181, 82] width 99 height 18
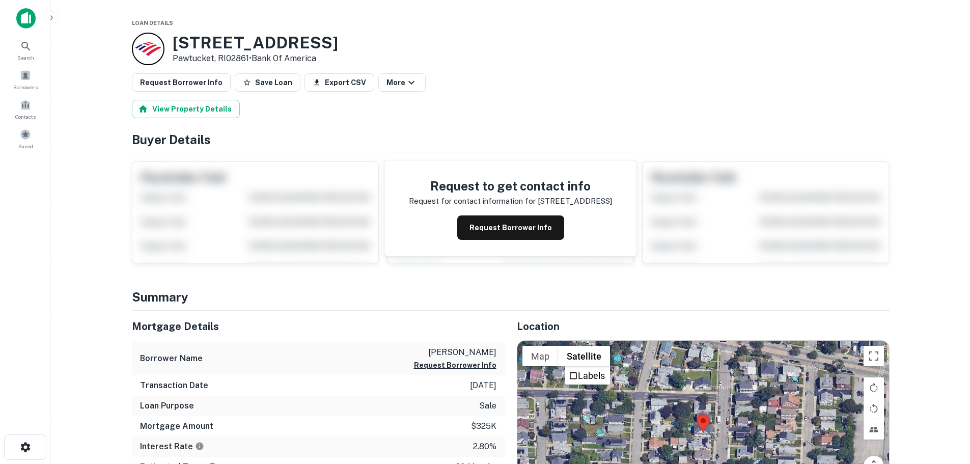
click at [707, 447] on div at bounding box center [703, 432] width 372 height 184
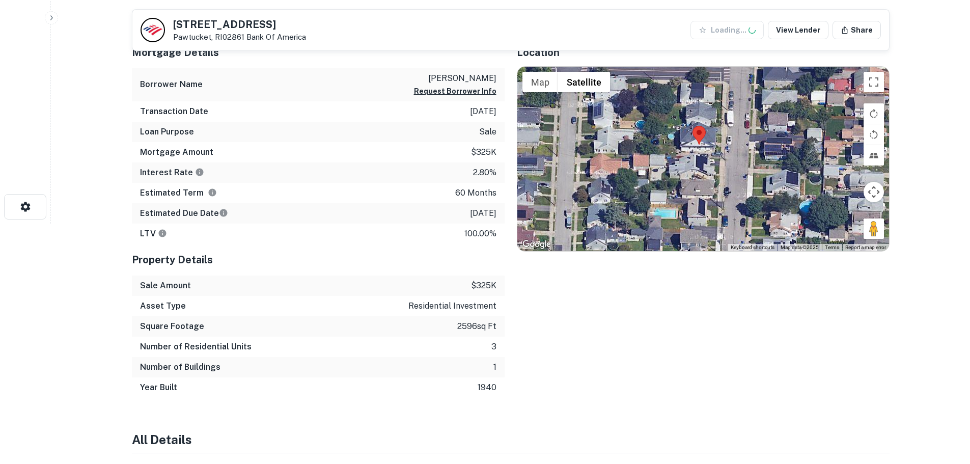
scroll to position [254, 0]
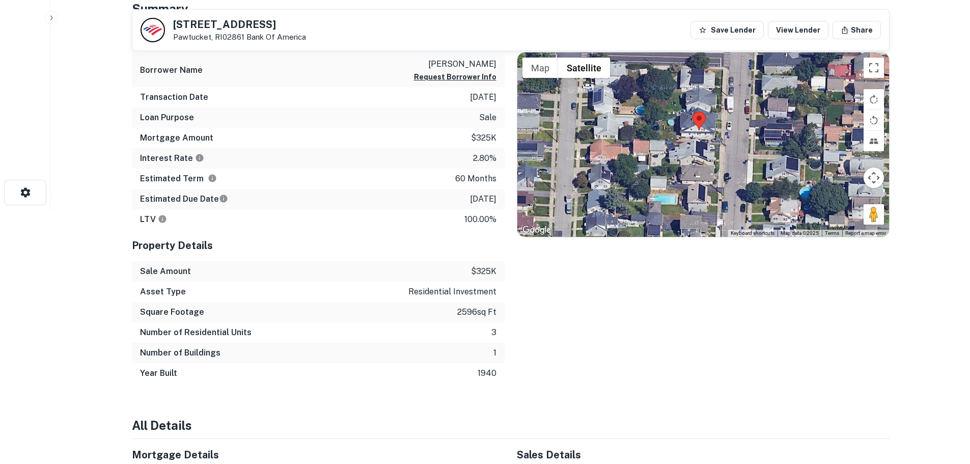
click at [701, 137] on div at bounding box center [703, 144] width 372 height 184
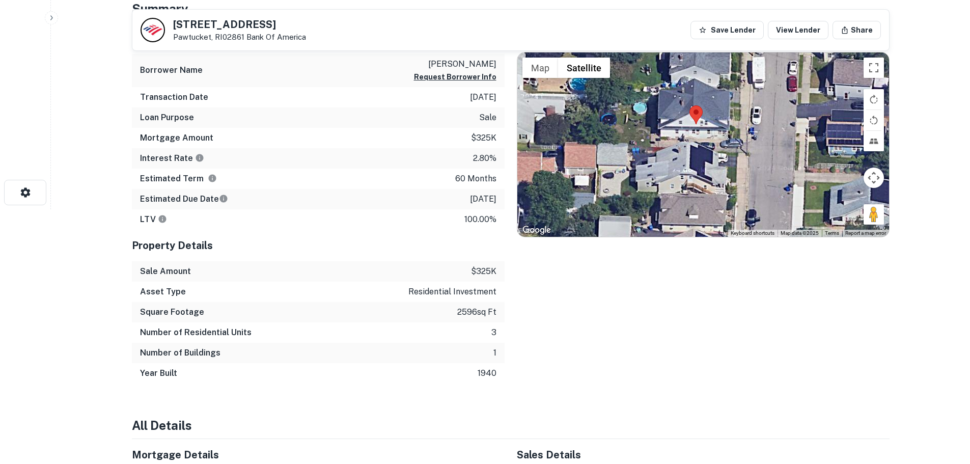
click at [697, 133] on div at bounding box center [703, 144] width 372 height 184
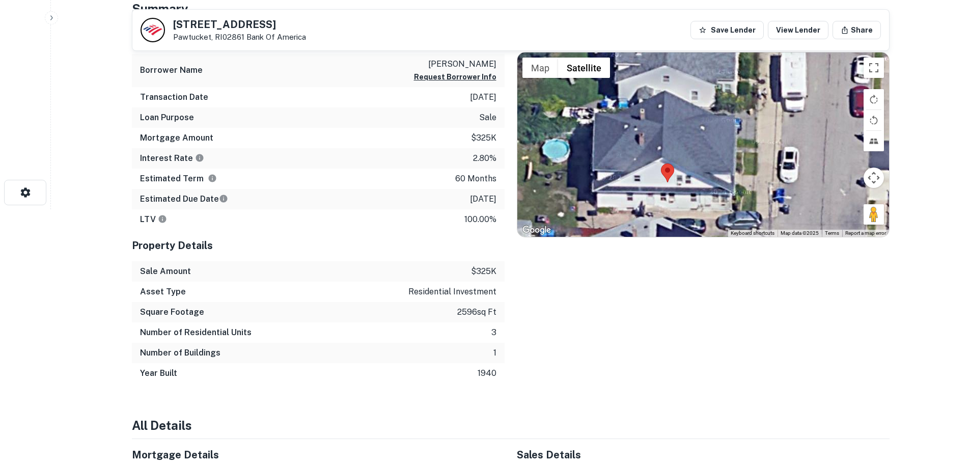
drag, startPoint x: 735, startPoint y: 147, endPoint x: 708, endPoint y: 217, distance: 75.9
click at [708, 217] on div at bounding box center [703, 144] width 372 height 184
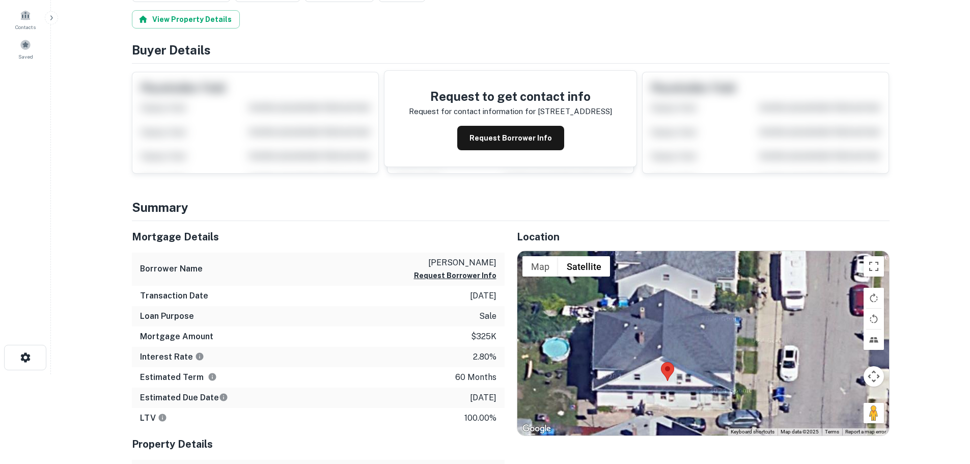
scroll to position [0, 0]
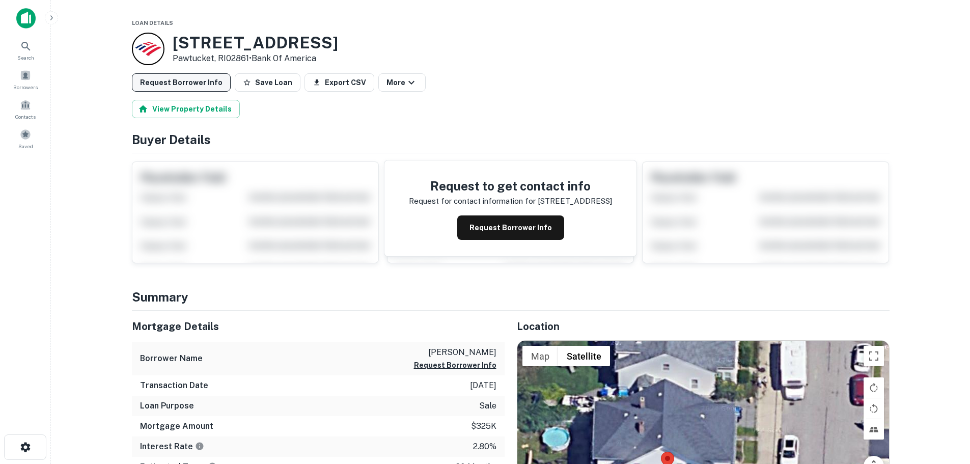
click at [183, 80] on button "Request Borrower Info" at bounding box center [181, 82] width 99 height 18
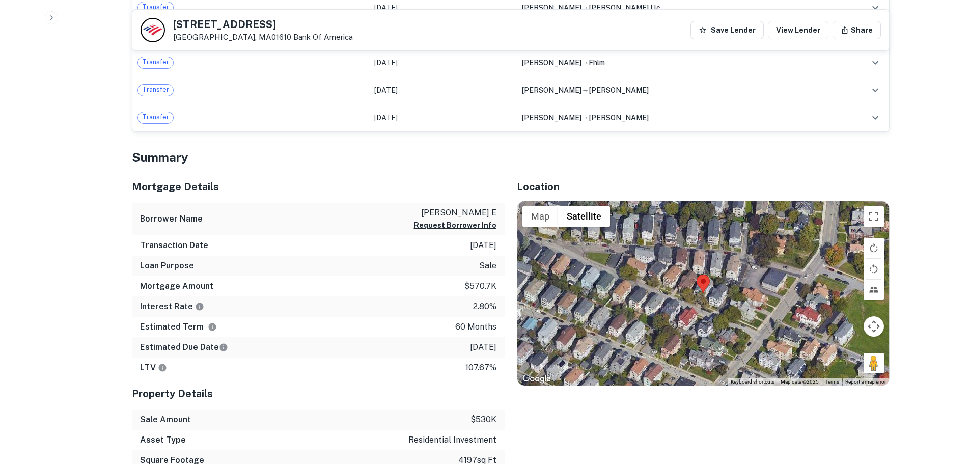
scroll to position [662, 0]
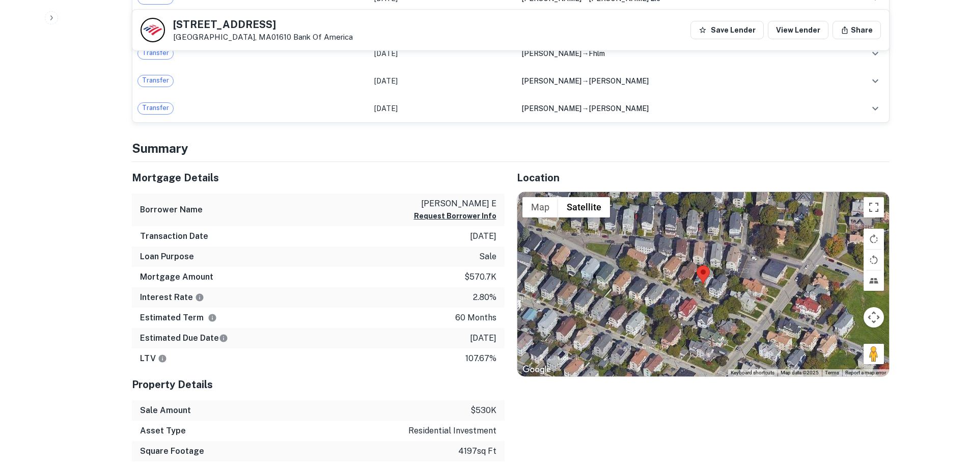
click at [706, 285] on div at bounding box center [703, 284] width 372 height 184
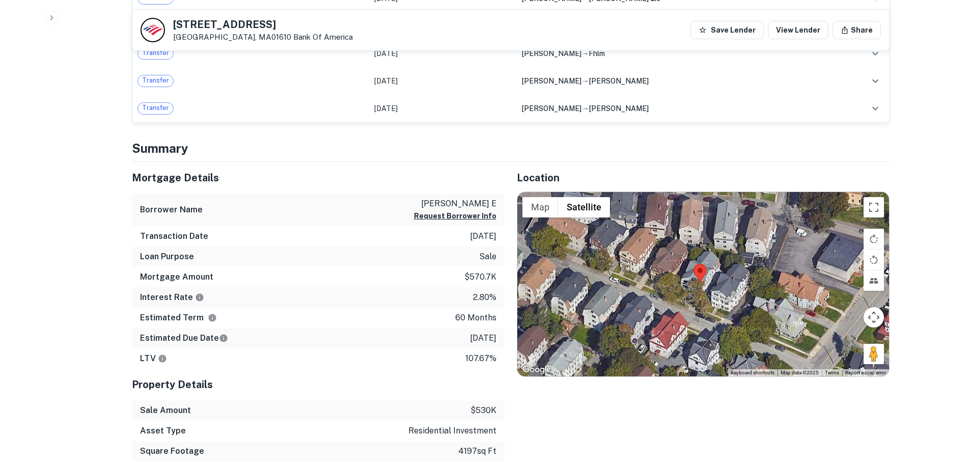
click at [698, 286] on div at bounding box center [703, 284] width 372 height 184
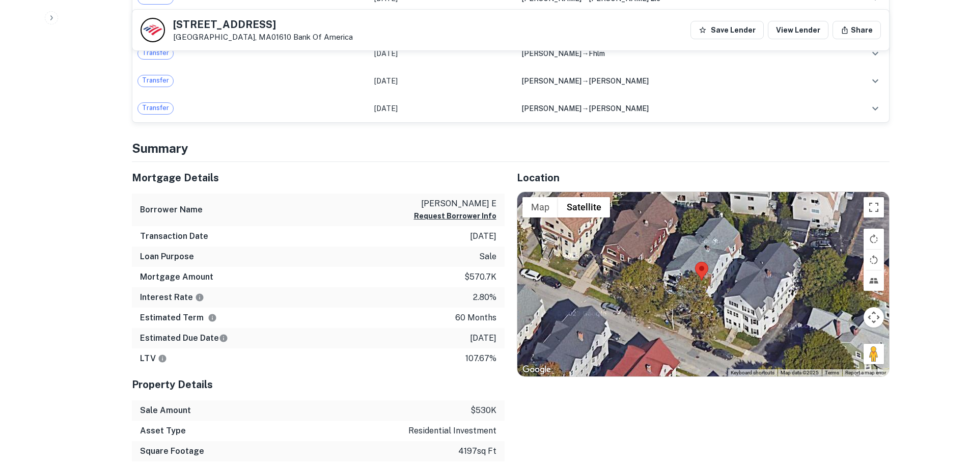
click at [699, 294] on div at bounding box center [703, 284] width 372 height 184
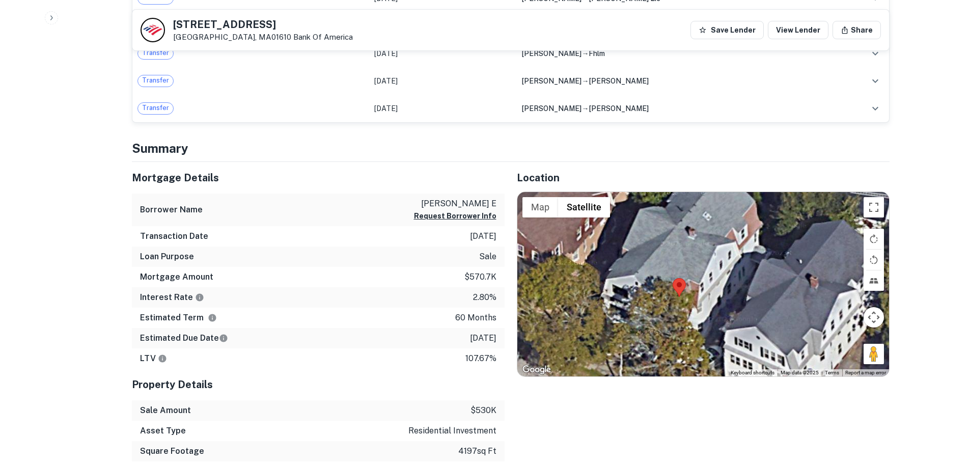
drag, startPoint x: 730, startPoint y: 271, endPoint x: 688, endPoint y: 286, distance: 44.7
click at [718, 287] on div at bounding box center [703, 284] width 372 height 184
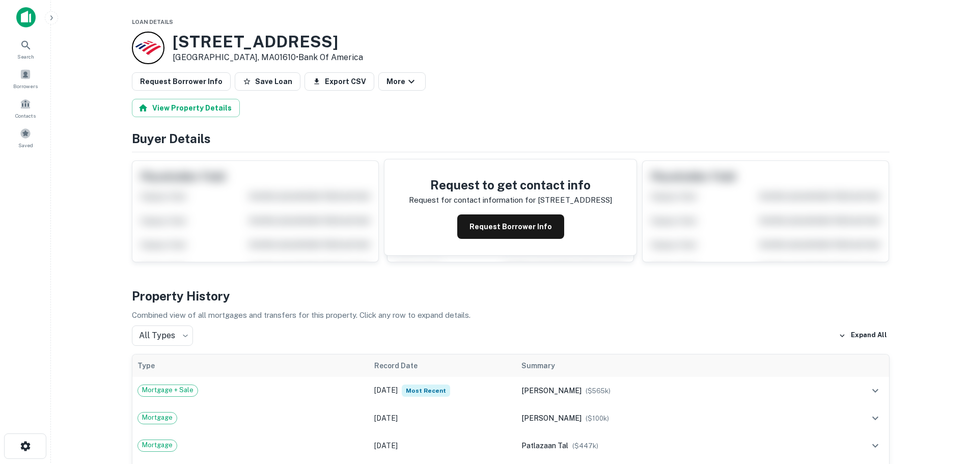
scroll to position [0, 0]
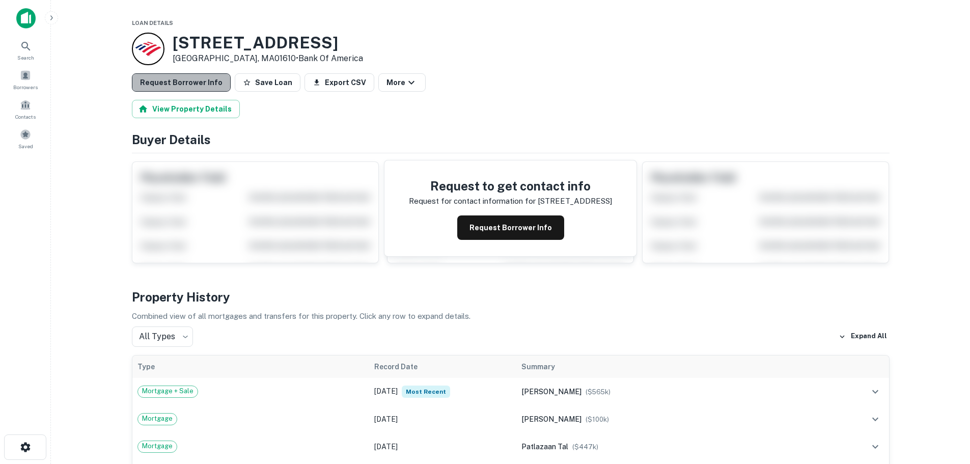
click at [199, 84] on button "Request Borrower Info" at bounding box center [181, 82] width 99 height 18
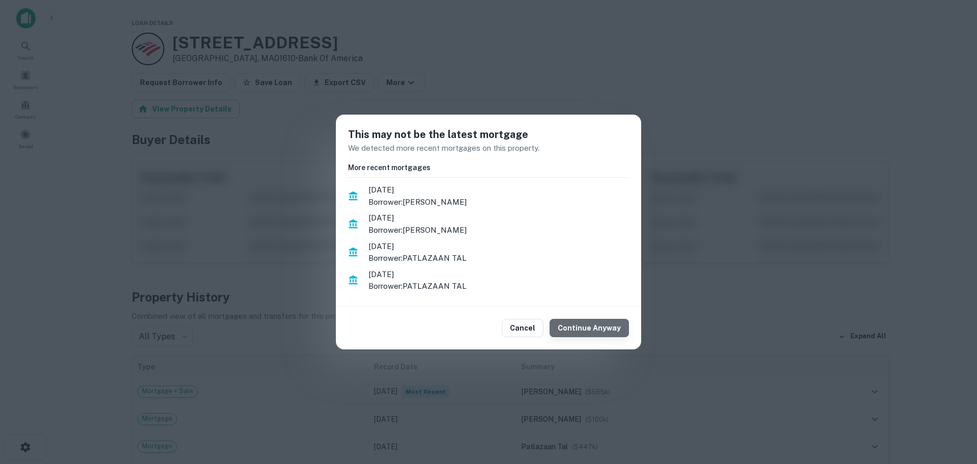
click at [602, 323] on button "Continue Anyway" at bounding box center [589, 328] width 79 height 18
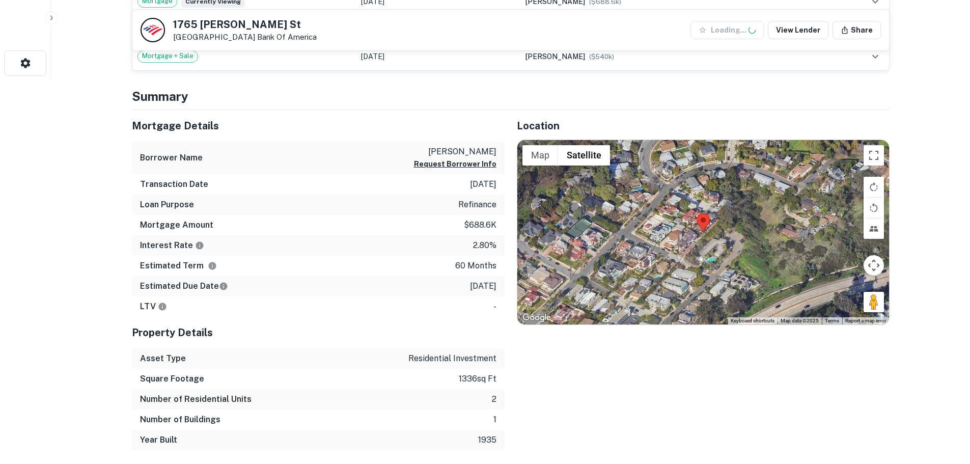
scroll to position [407, 0]
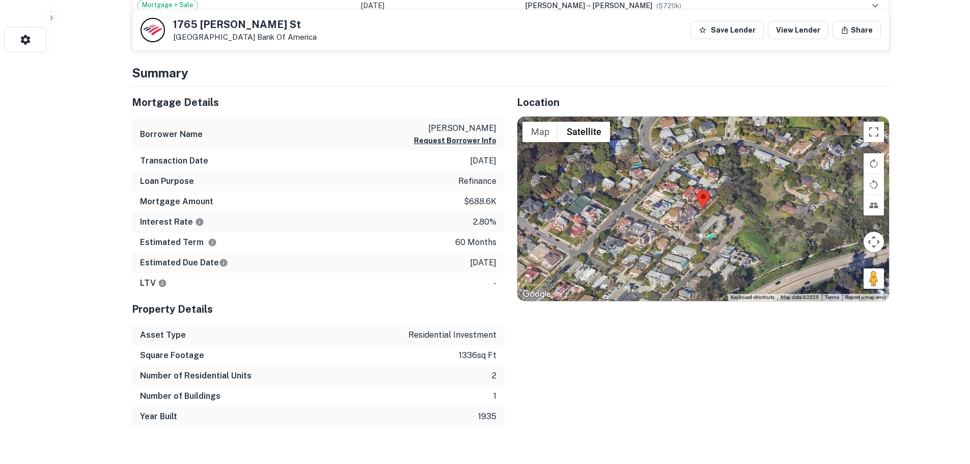
click at [715, 206] on div at bounding box center [703, 209] width 372 height 184
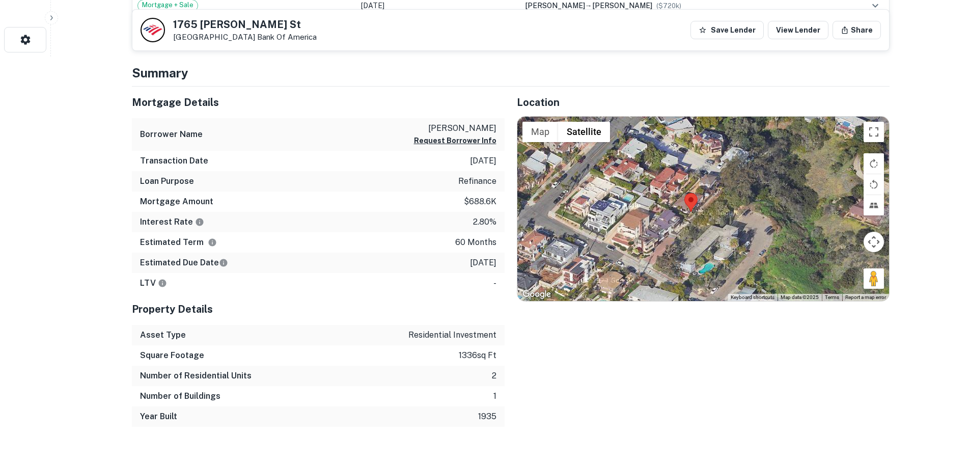
click at [687, 217] on div at bounding box center [703, 209] width 372 height 184
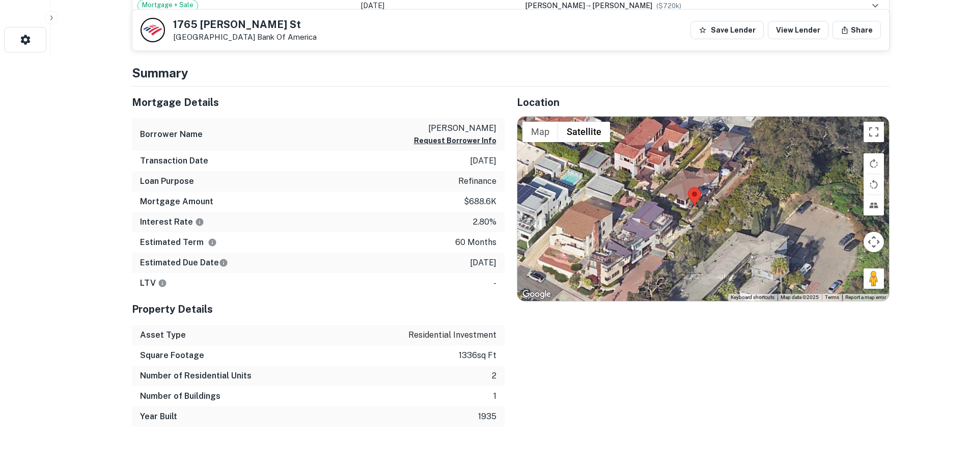
click at [687, 217] on div at bounding box center [703, 209] width 372 height 184
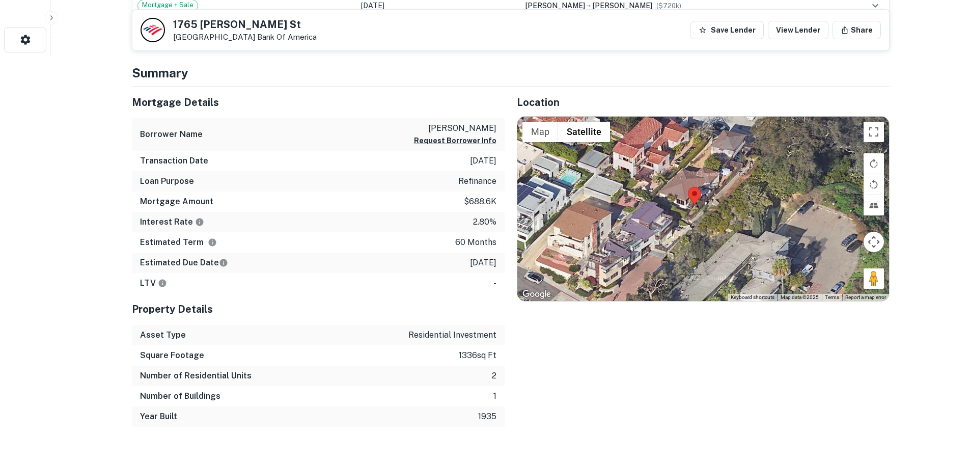
click at [687, 217] on div at bounding box center [703, 209] width 372 height 184
click at [688, 187] on area at bounding box center [688, 187] width 0 height 0
click at [703, 208] on div at bounding box center [703, 209] width 372 height 184
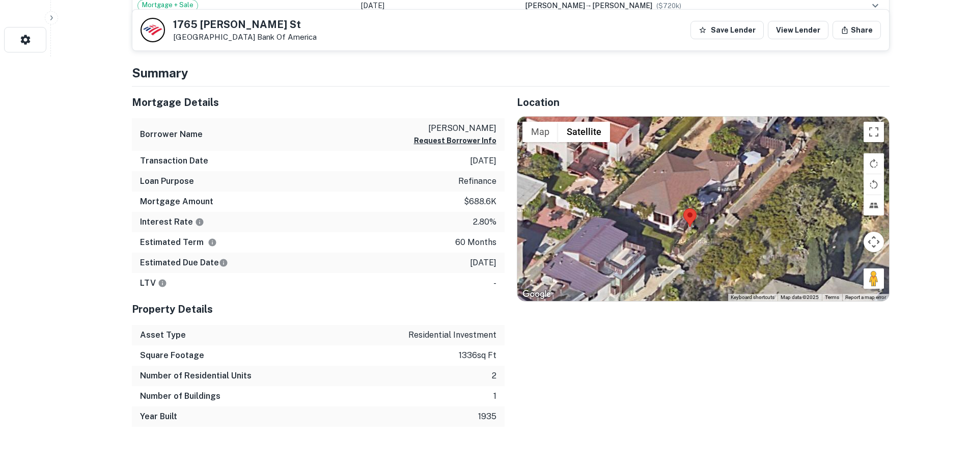
drag, startPoint x: 688, startPoint y: 220, endPoint x: 692, endPoint y: 245, distance: 25.3
click at [692, 245] on div at bounding box center [703, 209] width 372 height 184
click at [872, 163] on button "Rotate map clockwise" at bounding box center [873, 163] width 20 height 20
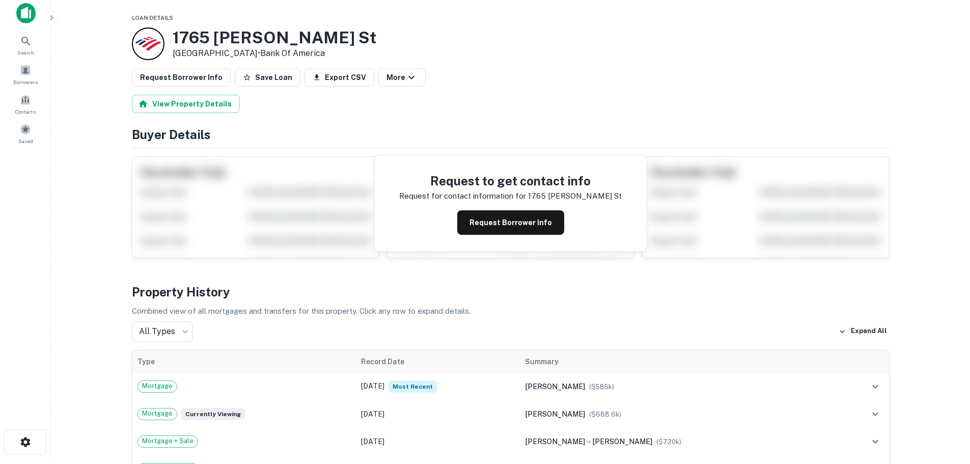
scroll to position [0, 0]
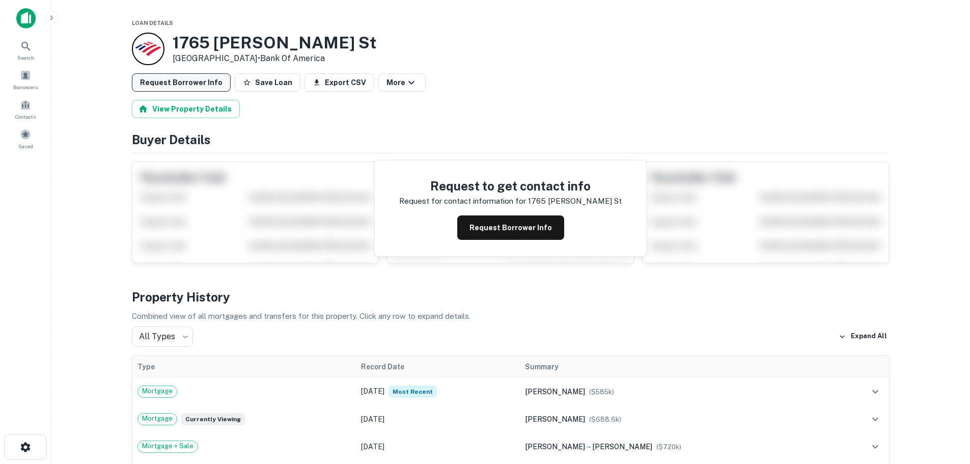
click at [196, 82] on button "Request Borrower Info" at bounding box center [181, 82] width 99 height 18
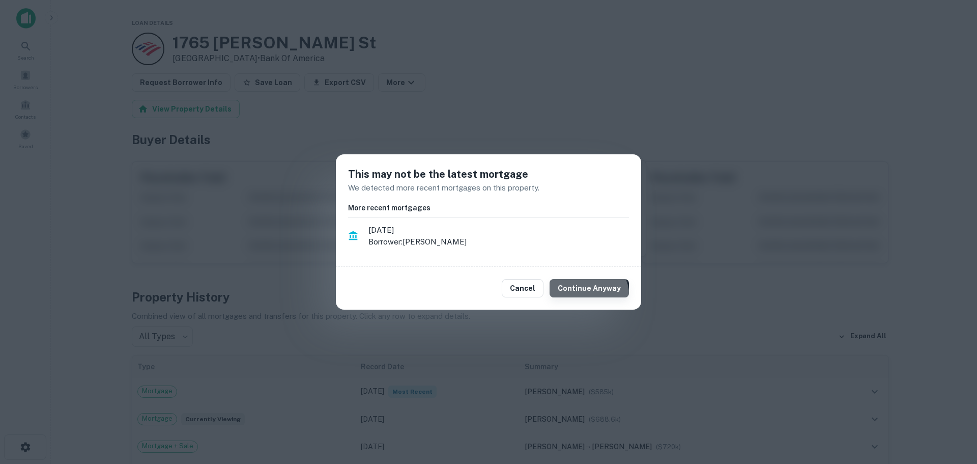
click at [589, 297] on button "Continue Anyway" at bounding box center [589, 288] width 79 height 18
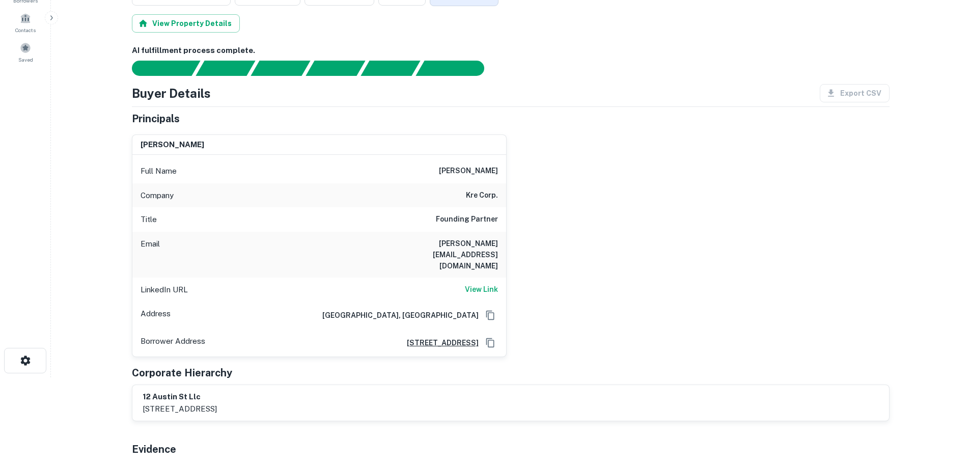
scroll to position [102, 0]
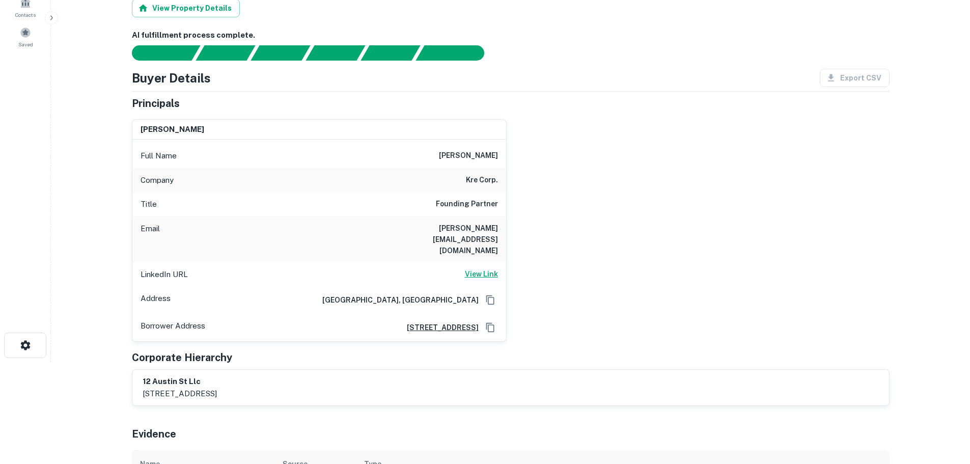
click at [474, 268] on h6 "View Link" at bounding box center [481, 273] width 33 height 11
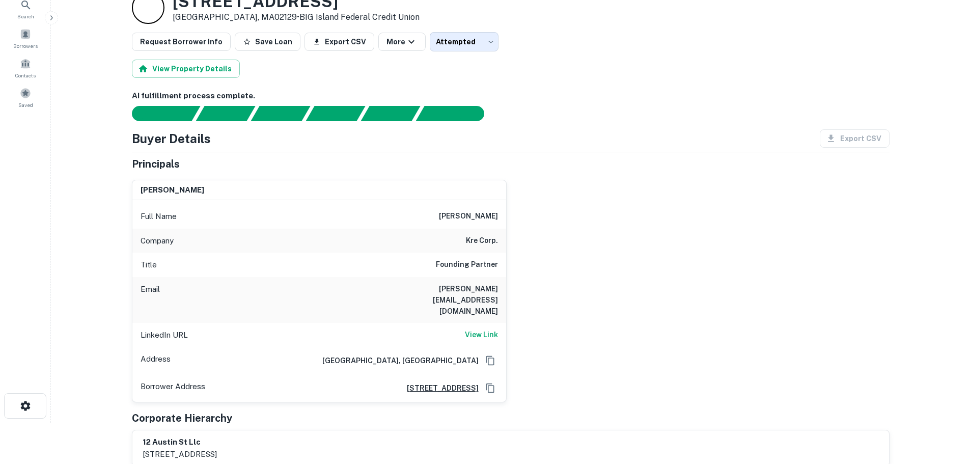
scroll to position [0, 0]
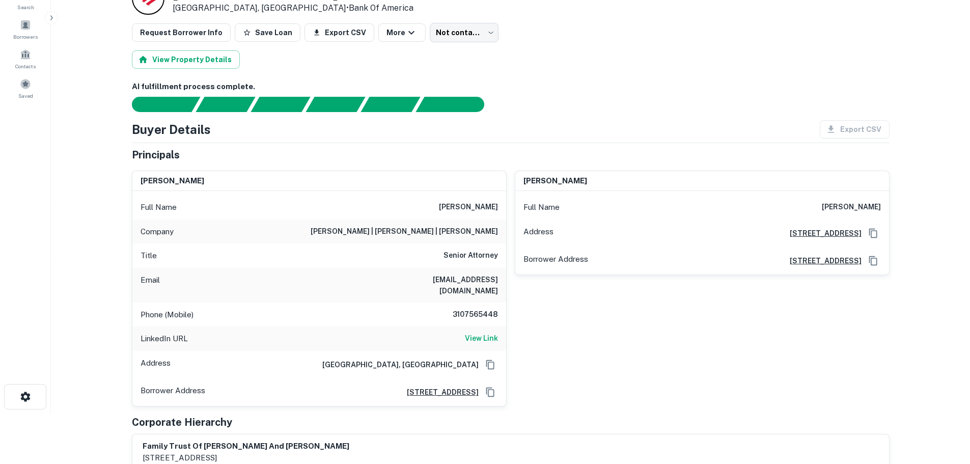
scroll to position [51, 0]
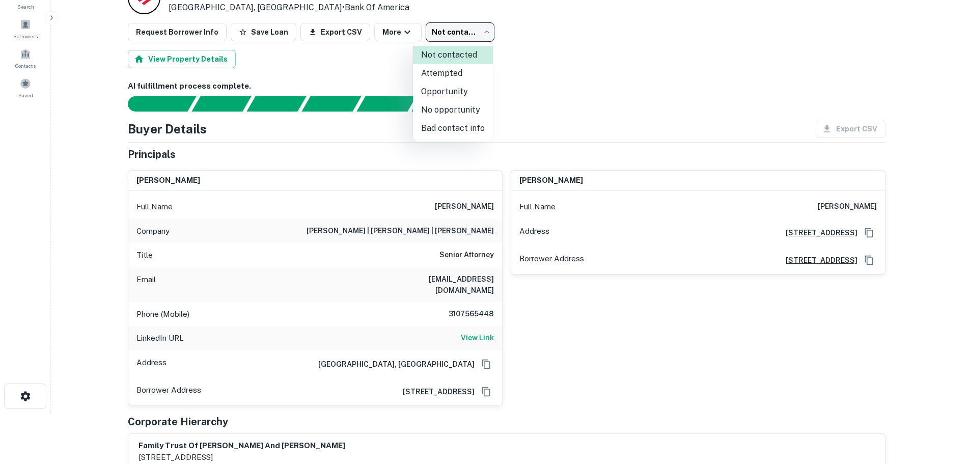
click at [472, 27] on body "Search Borrowers Contacts Saved Loan Details [STREET_ADDRESS] • Bank Of America…" at bounding box center [485, 181] width 970 height 464
click at [506, 270] on div at bounding box center [488, 232] width 977 height 464
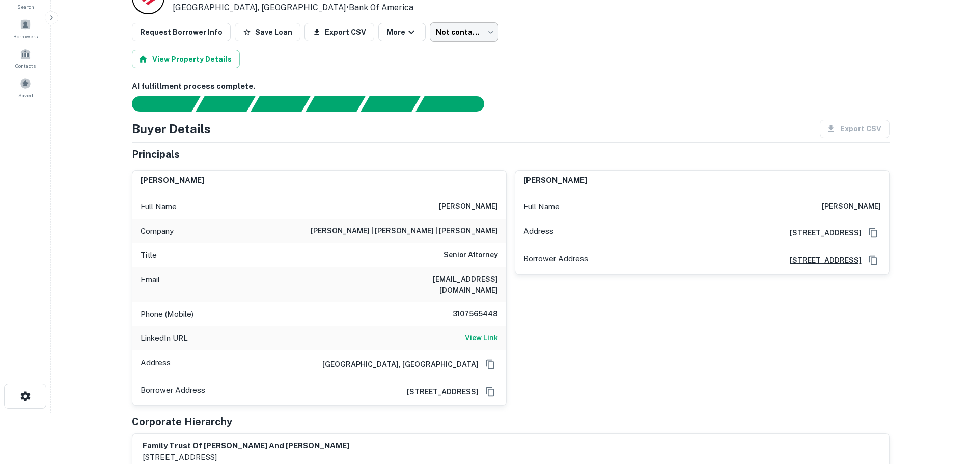
click at [466, 24] on body "Search Borrowers Contacts Saved Loan Details [STREET_ADDRESS] • Bank Of America…" at bounding box center [485, 181] width 970 height 464
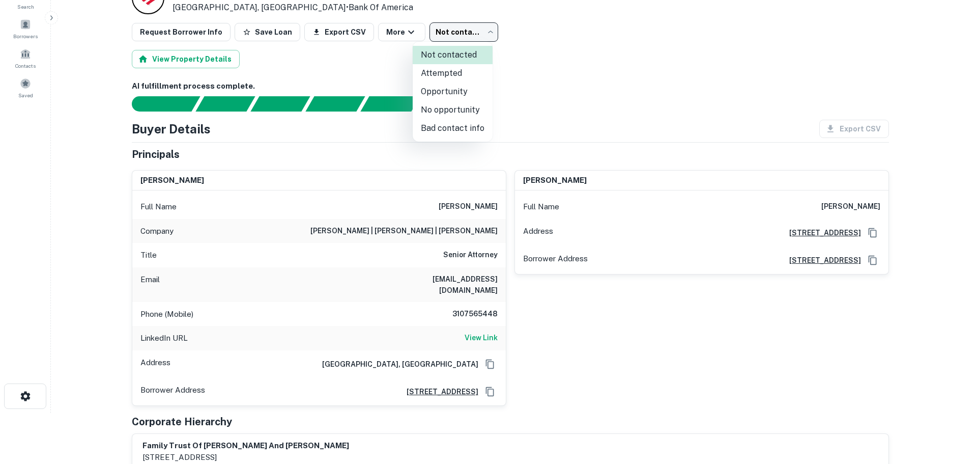
click at [470, 127] on li "Bad contact info" at bounding box center [453, 128] width 80 height 18
type input "**********"
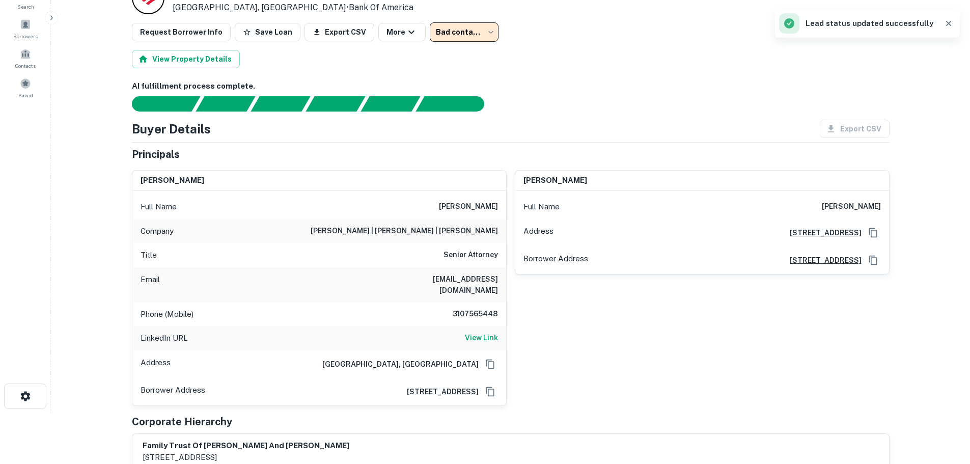
scroll to position [0, 0]
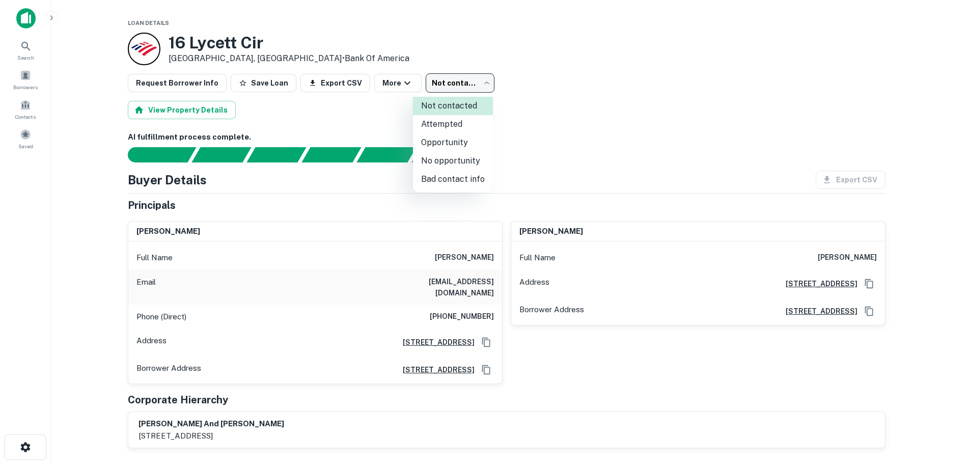
click at [468, 83] on body "Search Borrowers Contacts Saved Loan Details 16 Lycett Cir Daly City, CA94015 •…" at bounding box center [485, 232] width 970 height 464
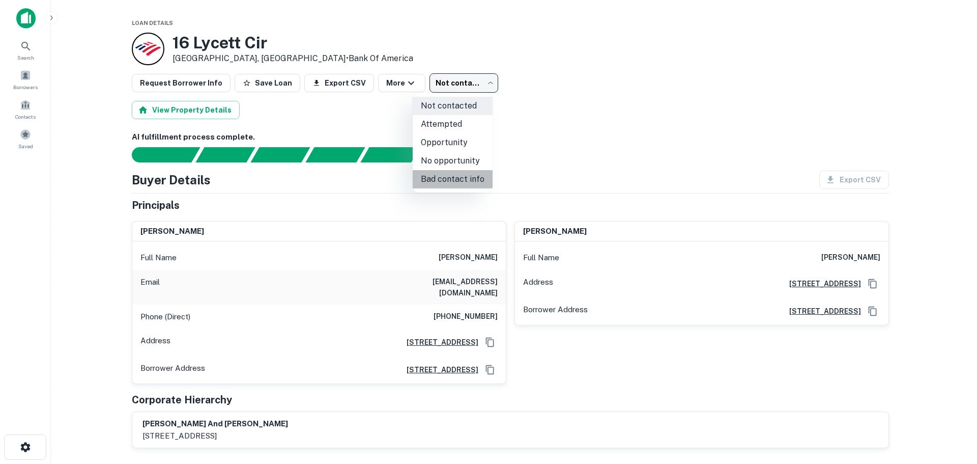
click at [453, 176] on li "Bad contact info" at bounding box center [453, 179] width 80 height 18
type input "**********"
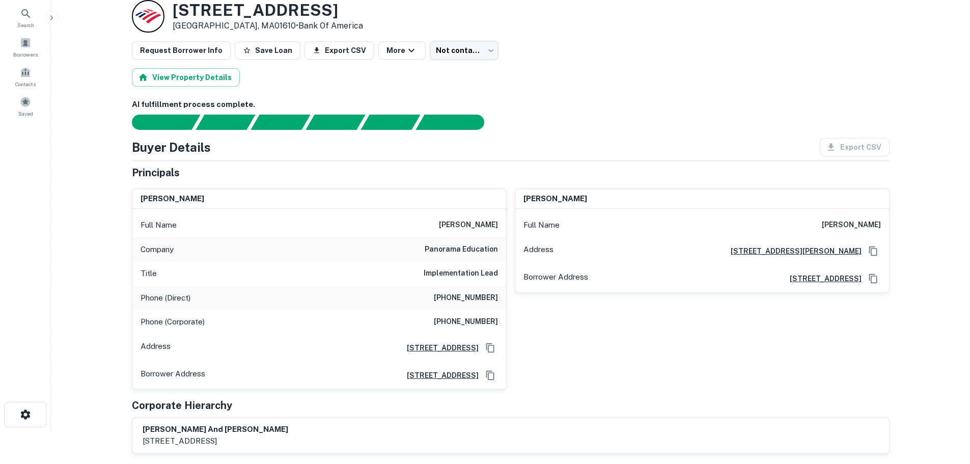
scroll to position [51, 0]
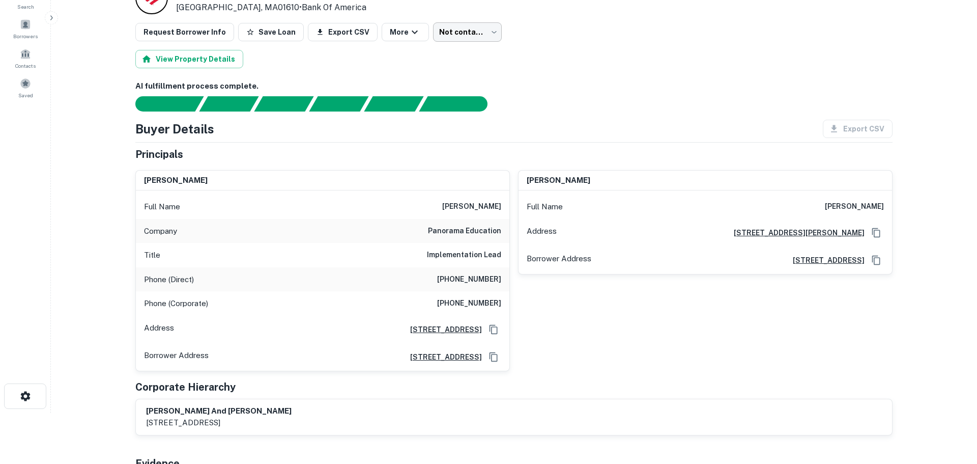
click at [473, 34] on body "Search Borrowers Contacts Saved Loan Details 4 Euclid Ave Worcester, MA01610 • …" at bounding box center [488, 181] width 977 height 464
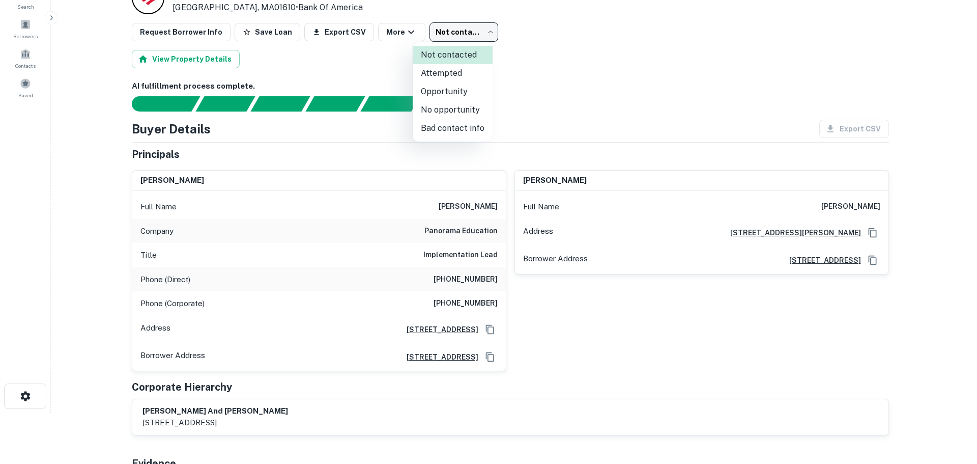
click at [460, 128] on li "Bad contact info" at bounding box center [453, 128] width 80 height 18
type input "**********"
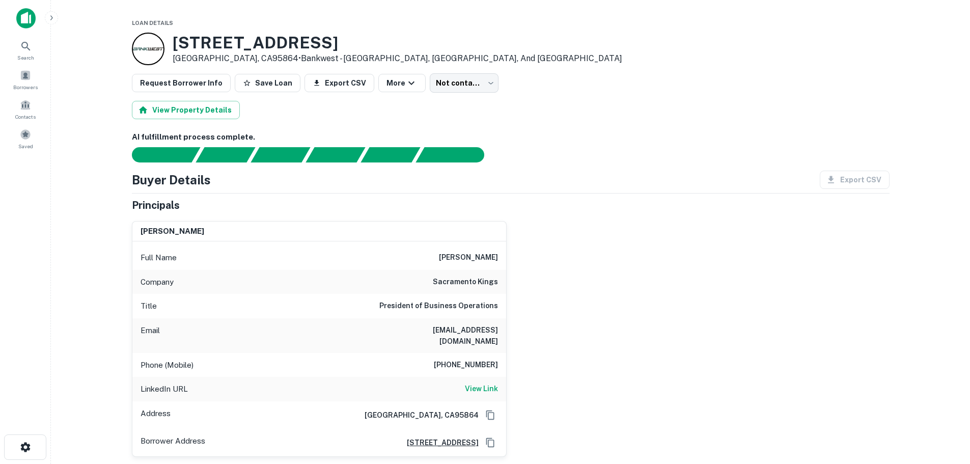
click at [693, 144] on div "AI fulfillment process complete." at bounding box center [510, 146] width 757 height 31
